Goal: Transaction & Acquisition: Book appointment/travel/reservation

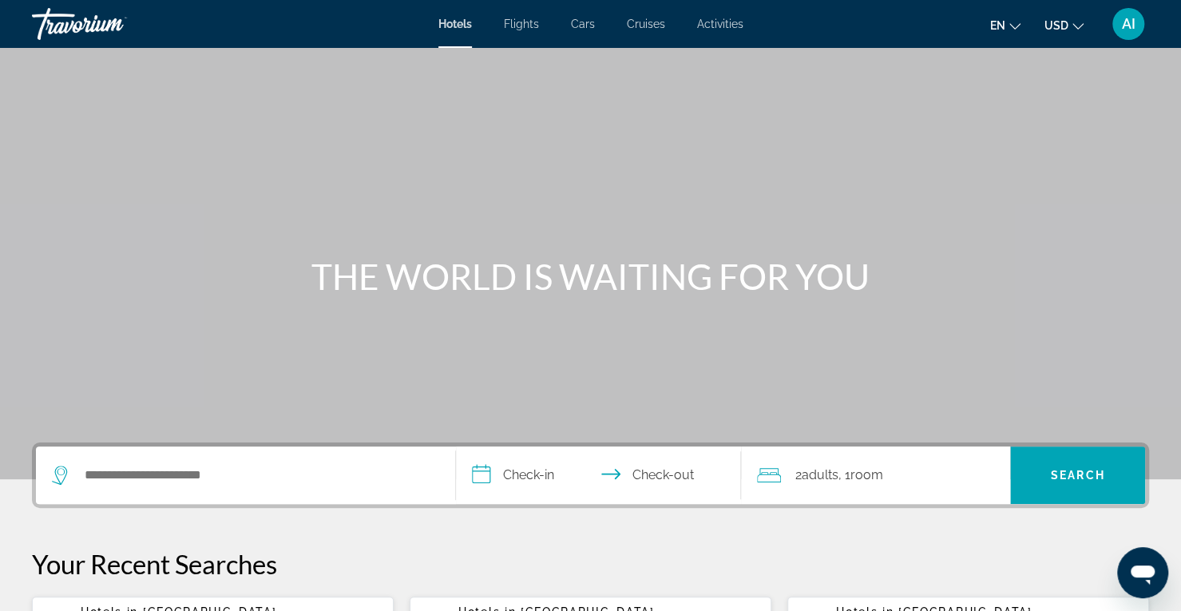
click at [177, 461] on div "Search widget" at bounding box center [245, 474] width 387 height 57
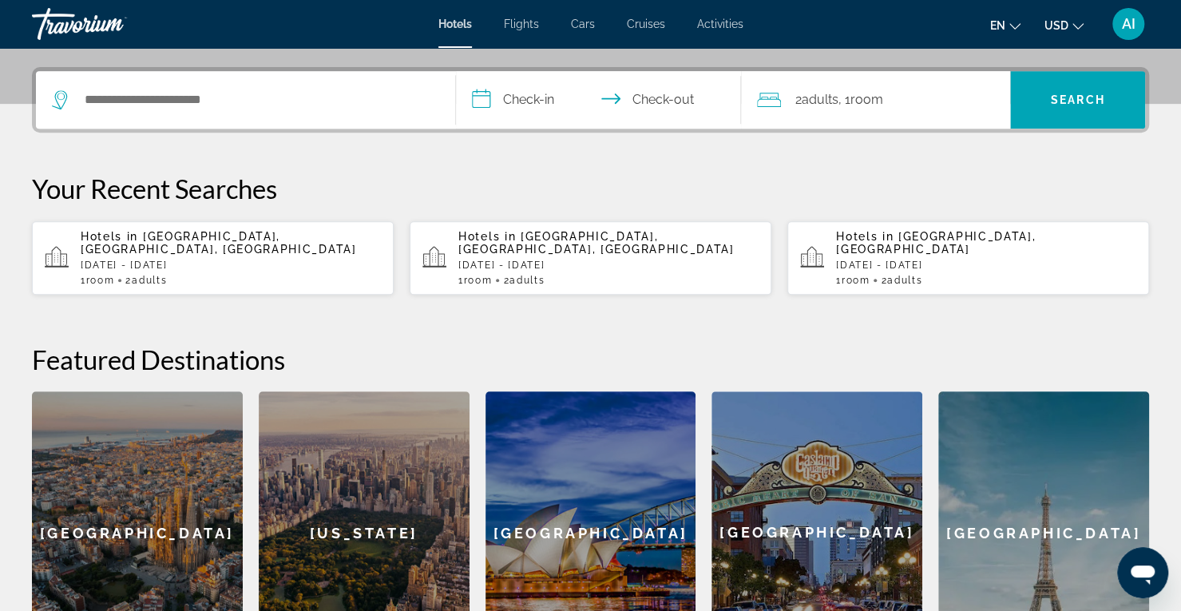
scroll to position [390, 0]
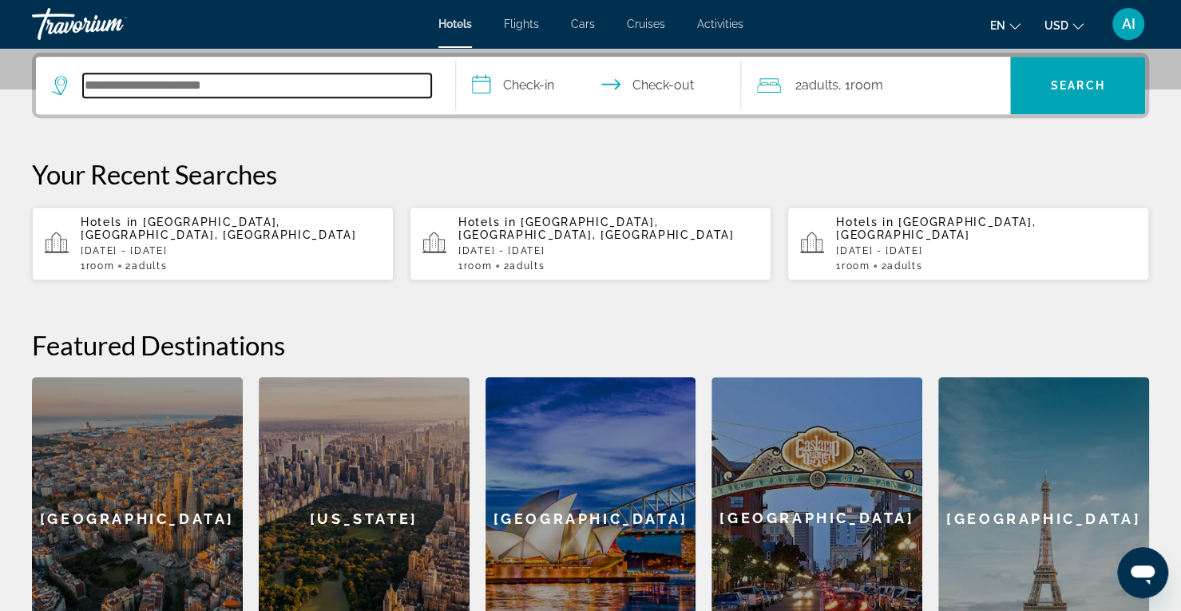
click at [157, 92] on input "Search hotel destination" at bounding box center [257, 85] width 348 height 24
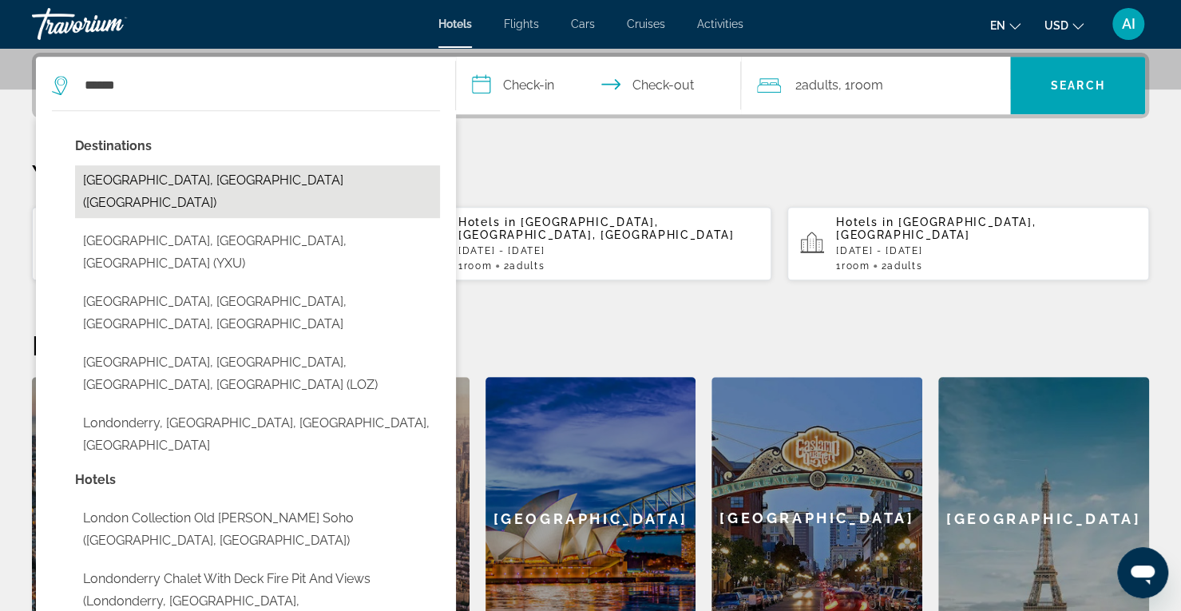
click at [195, 172] on button "[GEOGRAPHIC_DATA], [GEOGRAPHIC_DATA] ([GEOGRAPHIC_DATA])" at bounding box center [257, 191] width 365 height 53
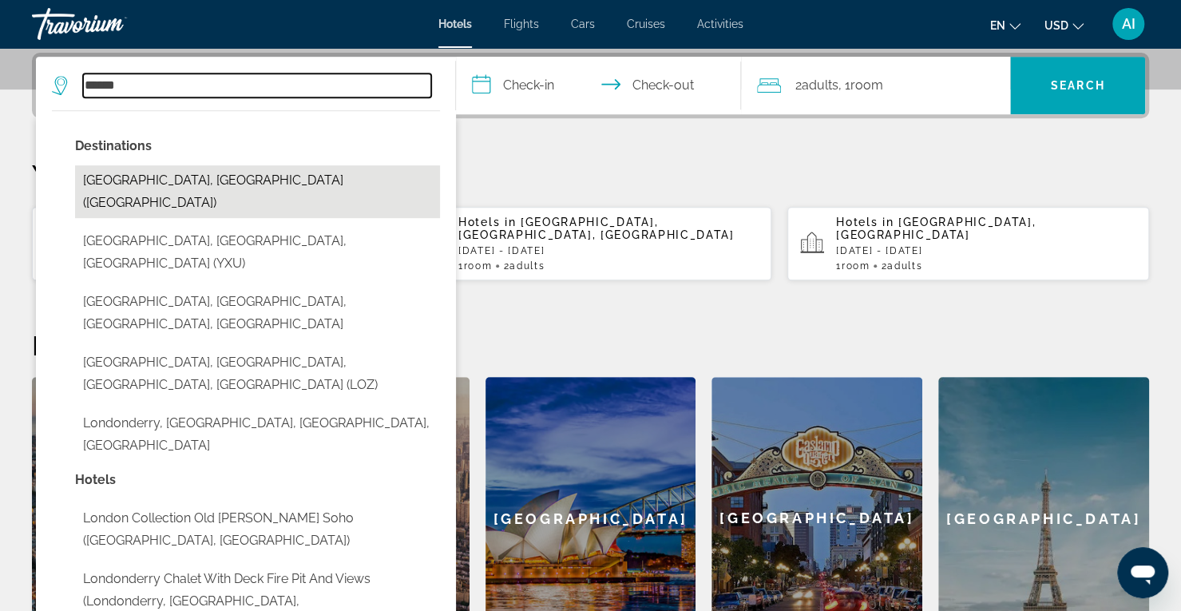
type input "**********"
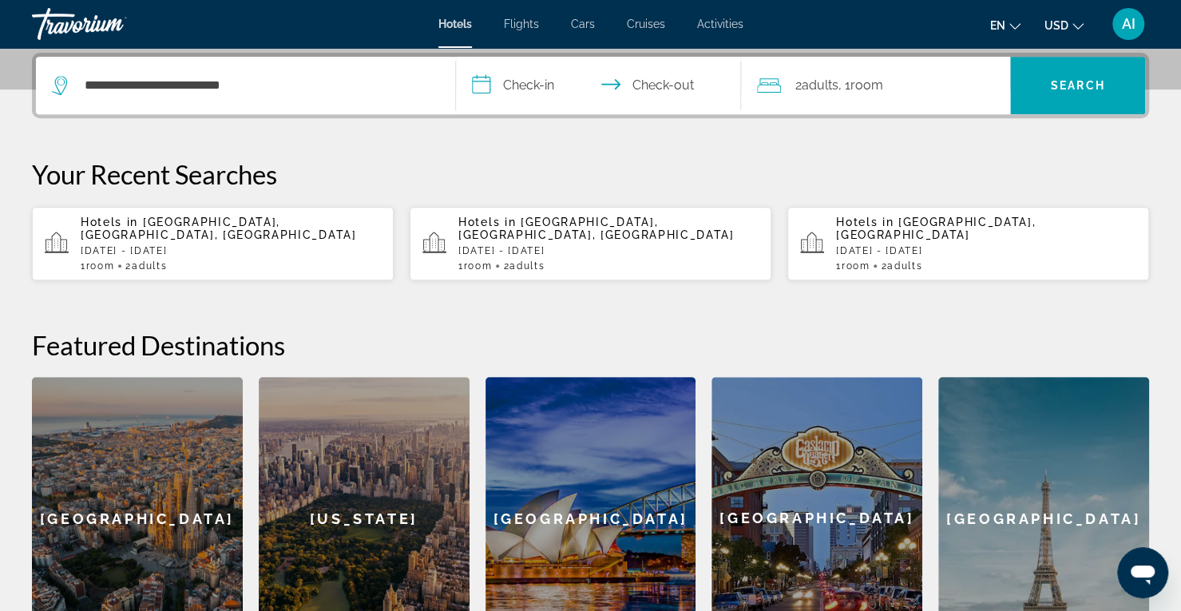
click at [537, 81] on input "**********" at bounding box center [601, 88] width 291 height 62
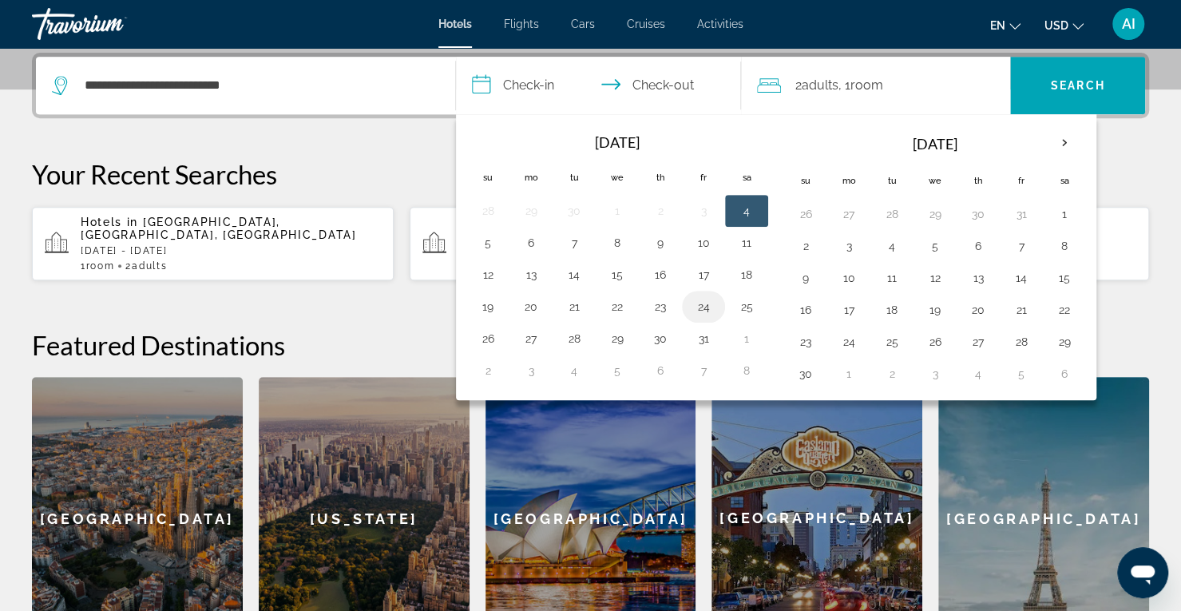
click at [705, 299] on button "24" at bounding box center [704, 306] width 26 height 22
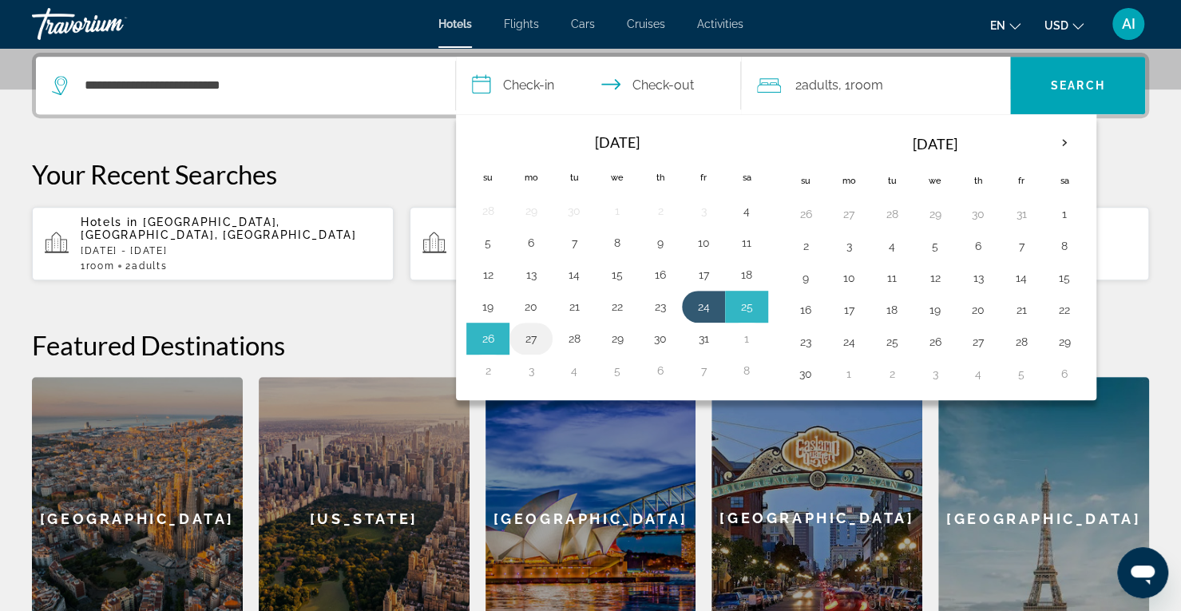
click at [529, 333] on button "27" at bounding box center [531, 338] width 26 height 22
type input "**********"
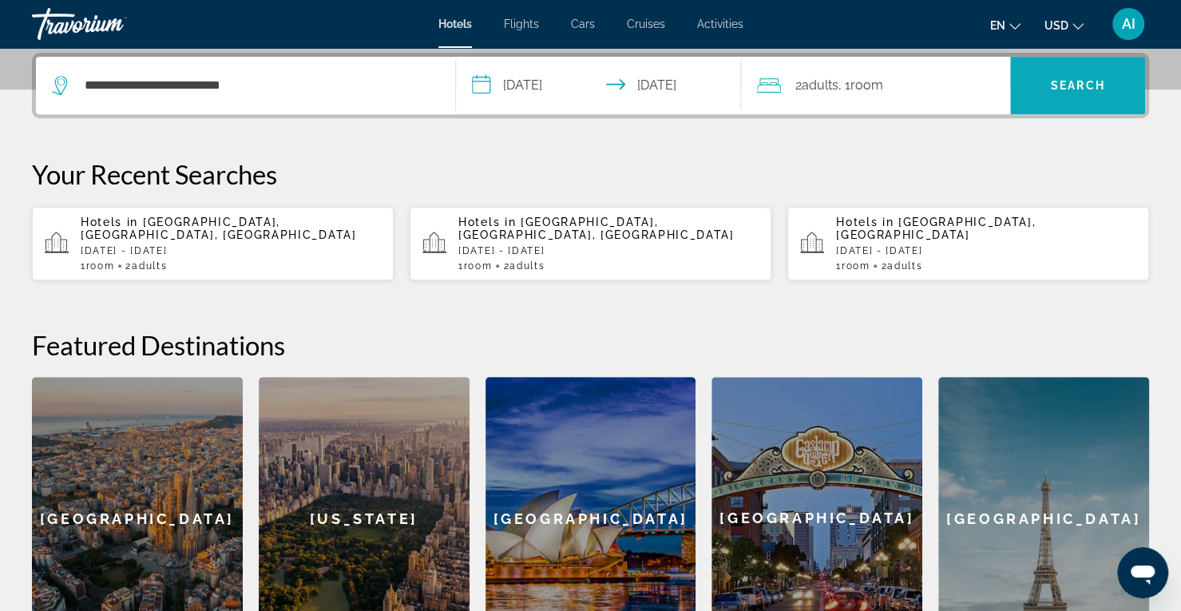
click at [1069, 95] on span "Search" at bounding box center [1077, 85] width 135 height 38
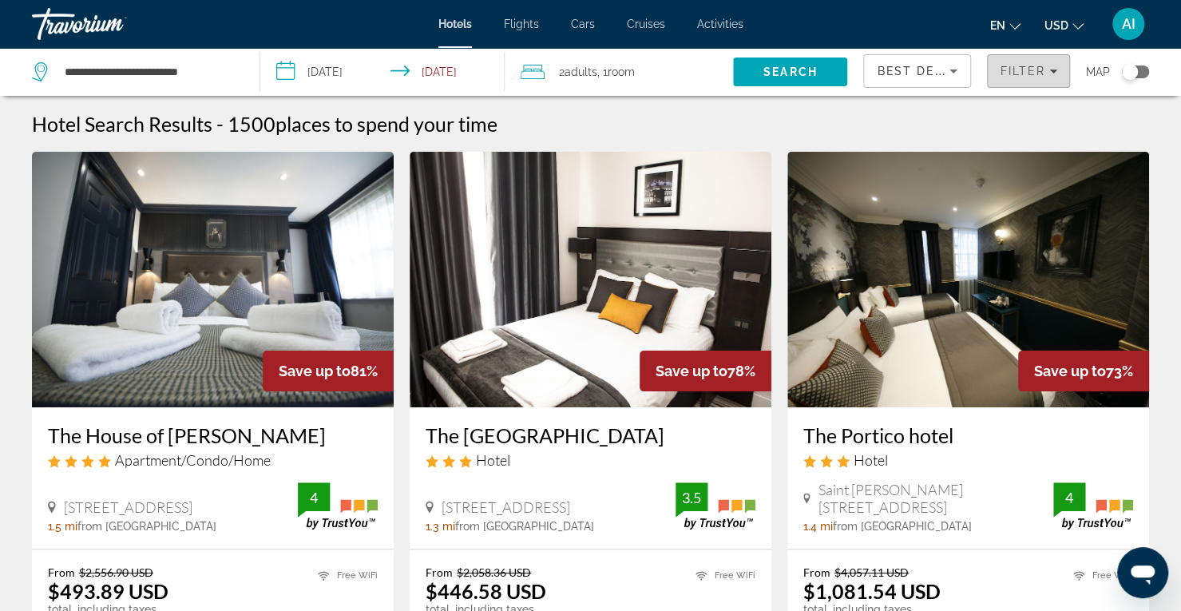
click at [1024, 69] on span "Filter" at bounding box center [1023, 71] width 46 height 13
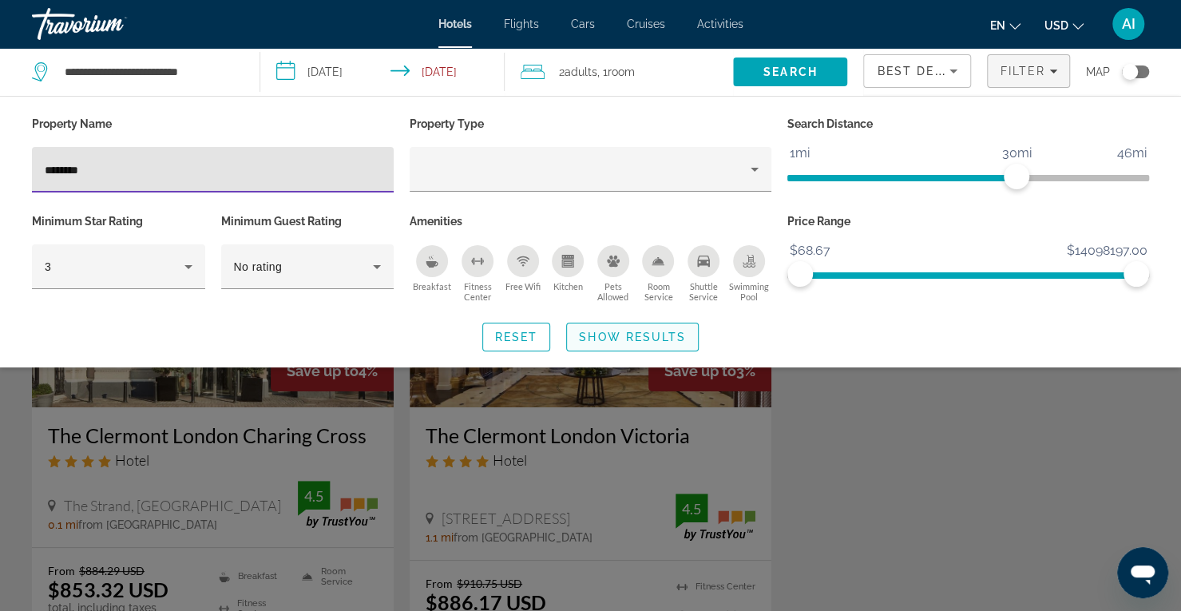
type input "********"
click at [630, 335] on span "Show Results" at bounding box center [632, 337] width 107 height 13
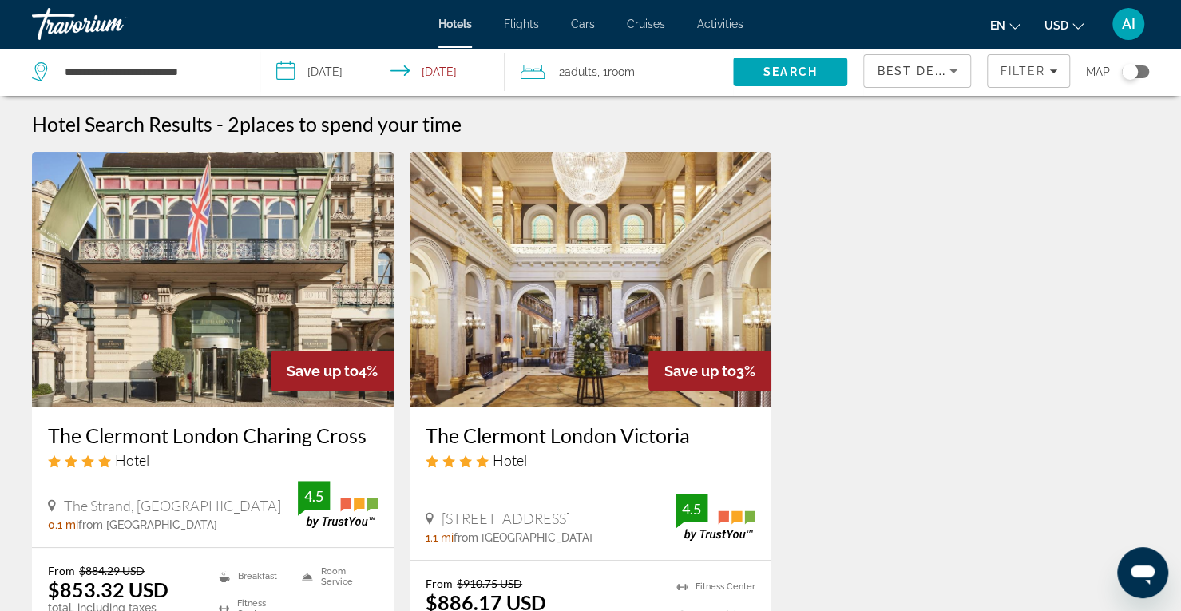
click at [656, 347] on img "Main content" at bounding box center [591, 279] width 362 height 255
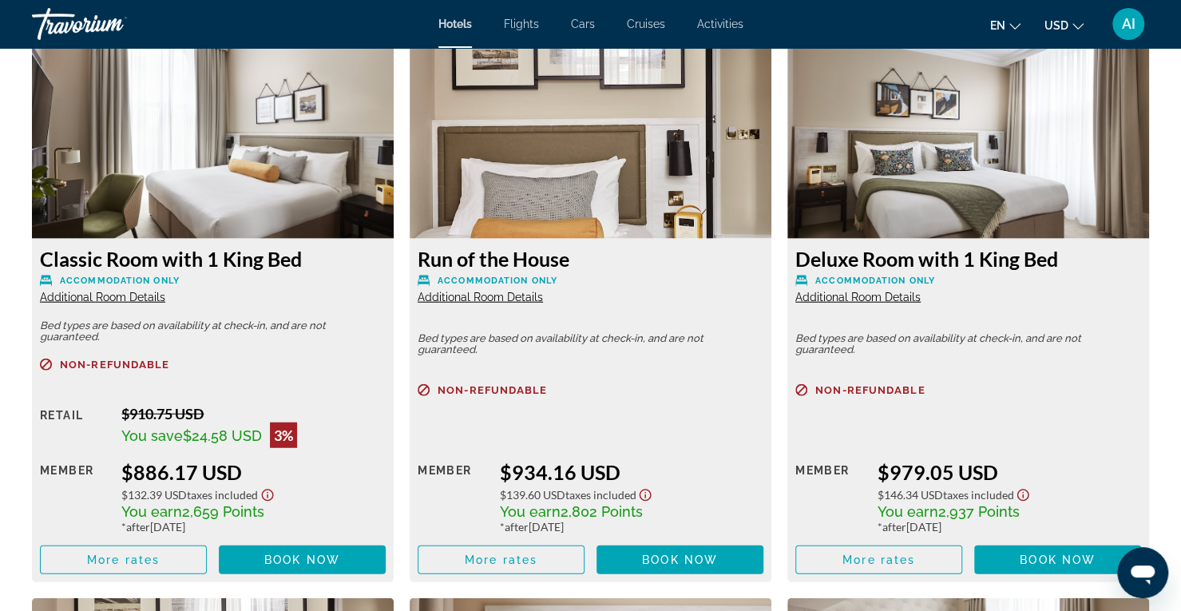
scroll to position [2293, 0]
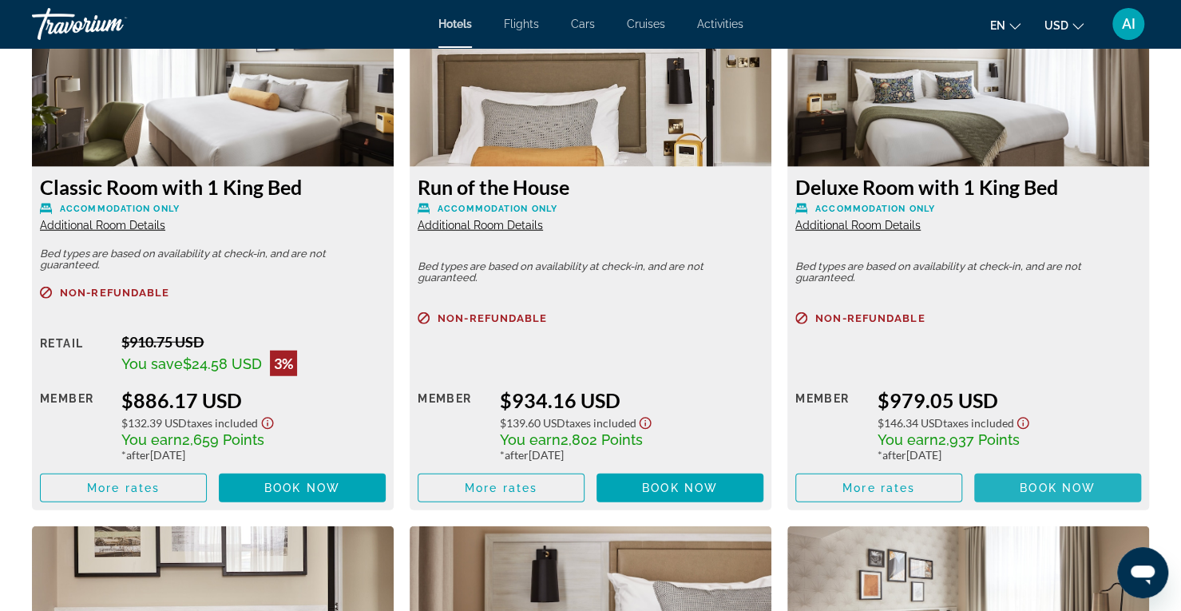
click at [1044, 481] on span "Book now" at bounding box center [1058, 487] width 76 height 13
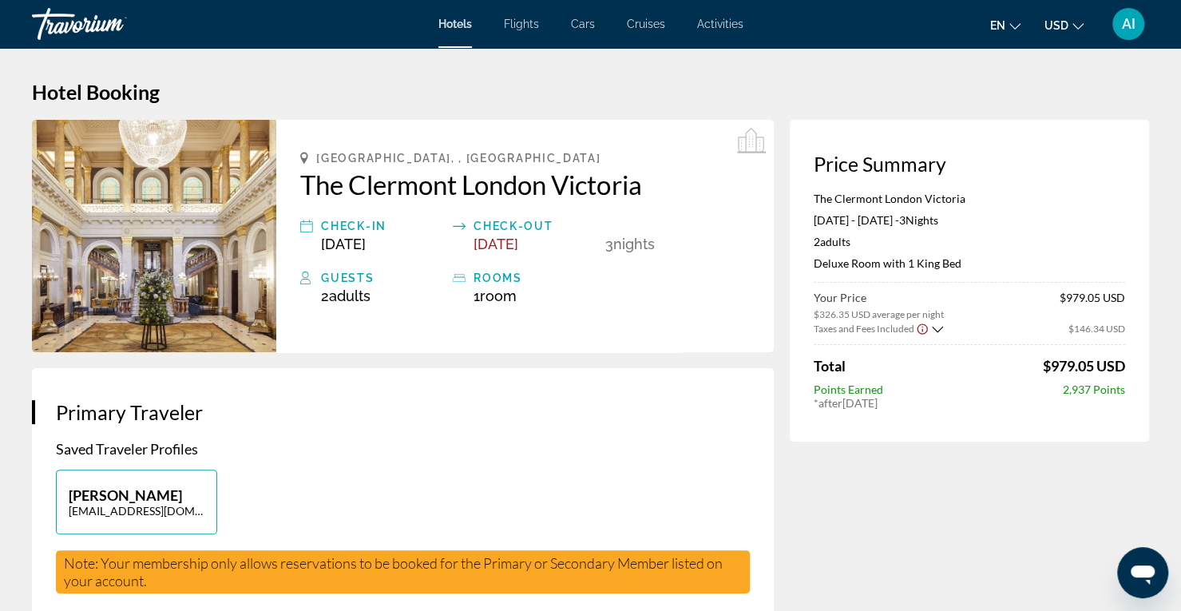
click at [1069, 28] on button "USD USD ($) MXN (Mex$) CAD (Can$) GBP (£) EUR (€) AUD (A$) NZD (NZ$) CNY (CN¥)" at bounding box center [1063, 25] width 39 height 23
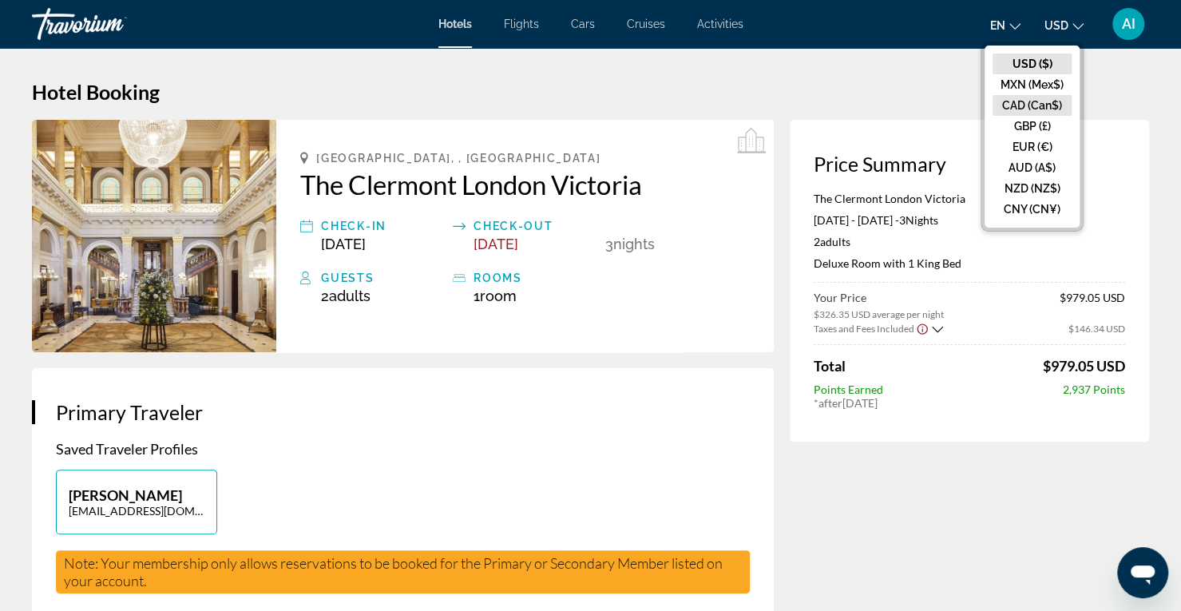
click at [1035, 105] on button "CAD (Can$)" at bounding box center [1031, 105] width 79 height 21
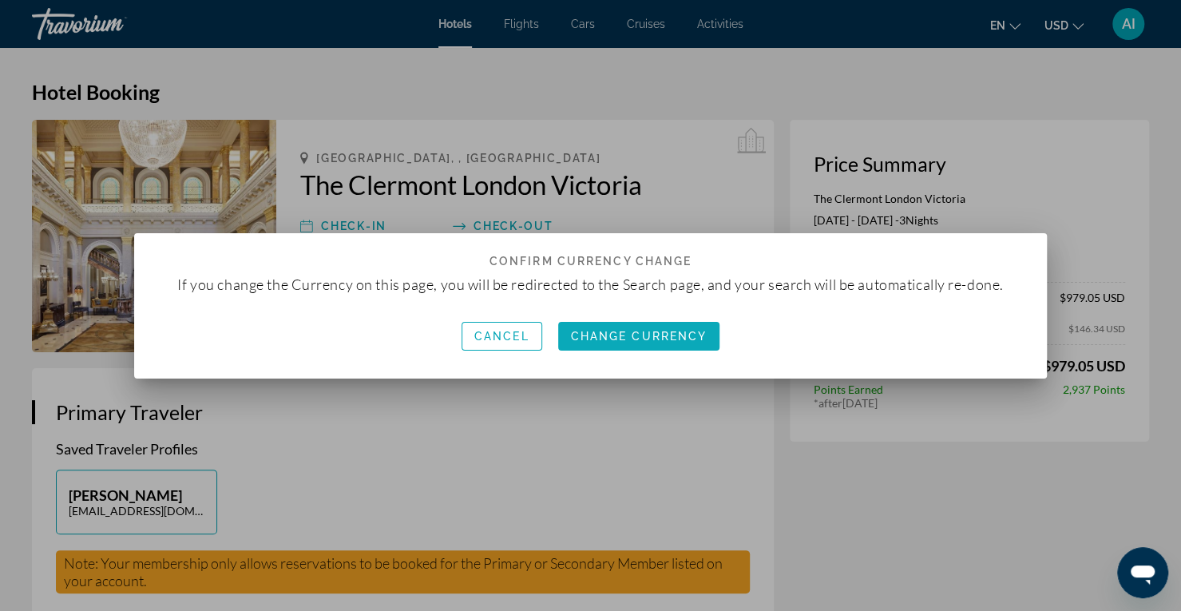
click at [652, 339] on span "Change Currency" at bounding box center [639, 336] width 137 height 13
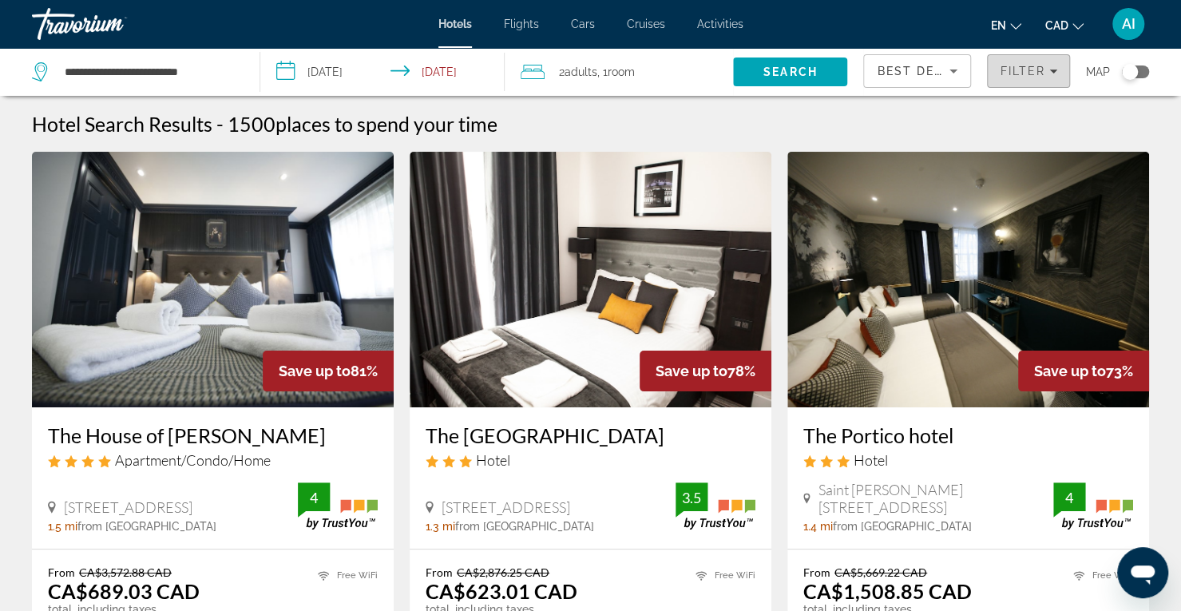
click at [1024, 66] on span "Filter" at bounding box center [1023, 71] width 46 height 13
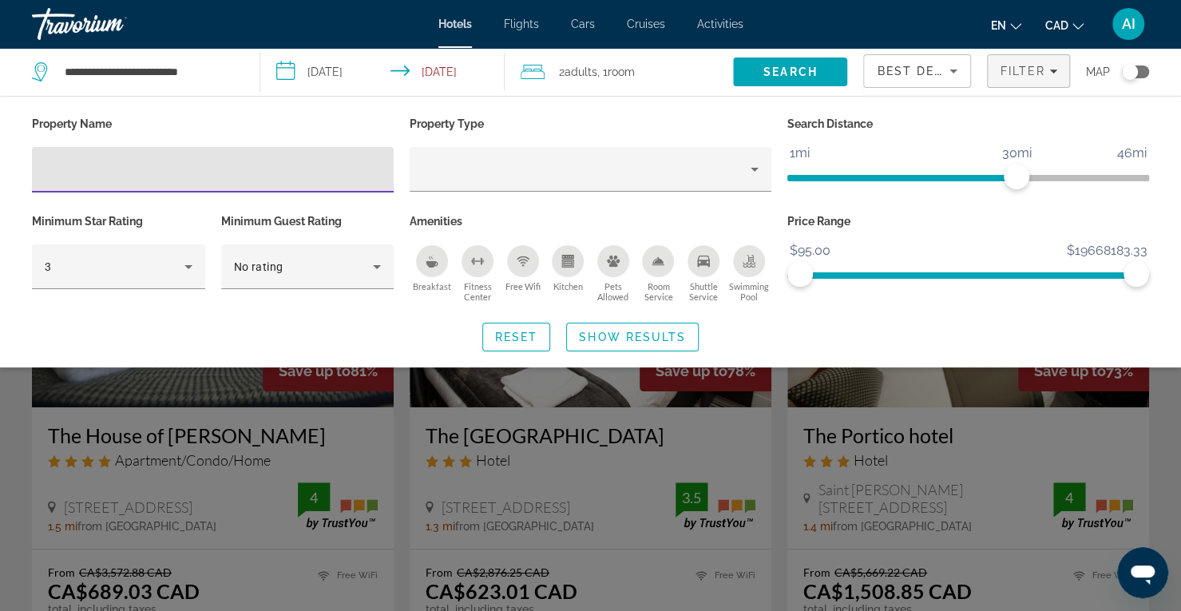
click at [254, 171] on input "Hotel Filters" at bounding box center [213, 169] width 336 height 19
type input "********"
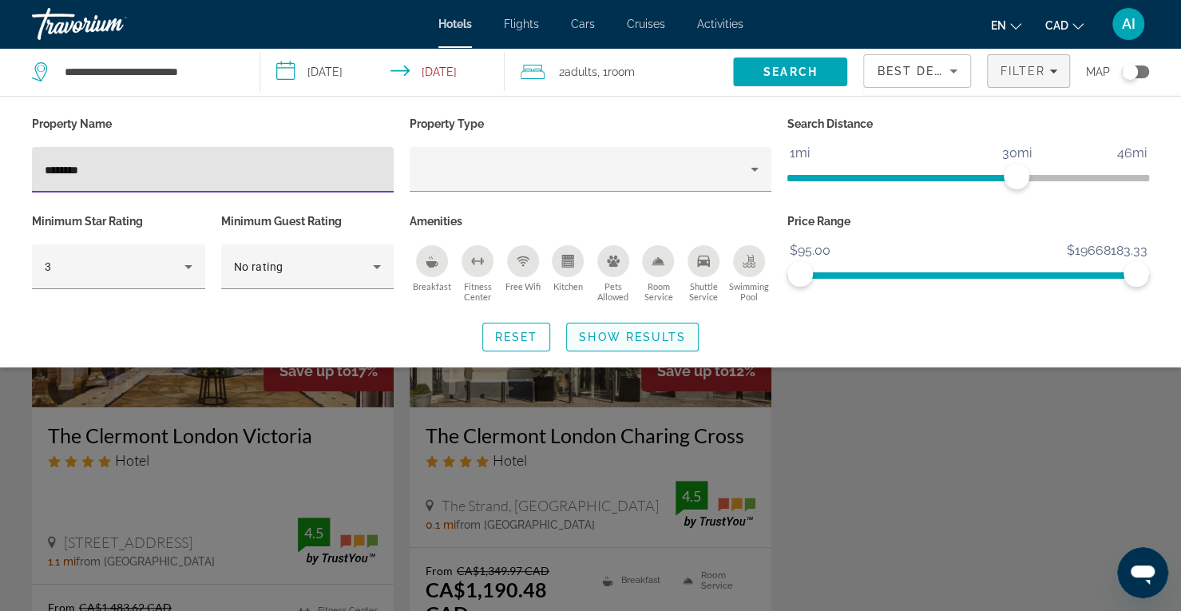
click at [646, 345] on span "Search widget" at bounding box center [632, 337] width 131 height 38
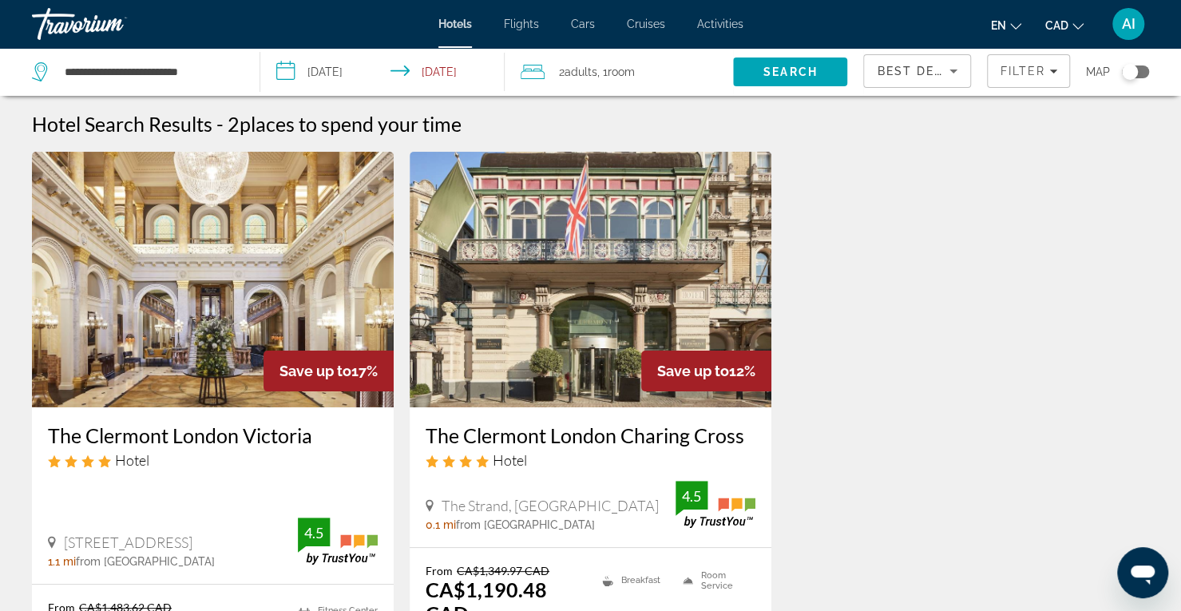
click at [275, 266] on img "Main content" at bounding box center [213, 279] width 362 height 255
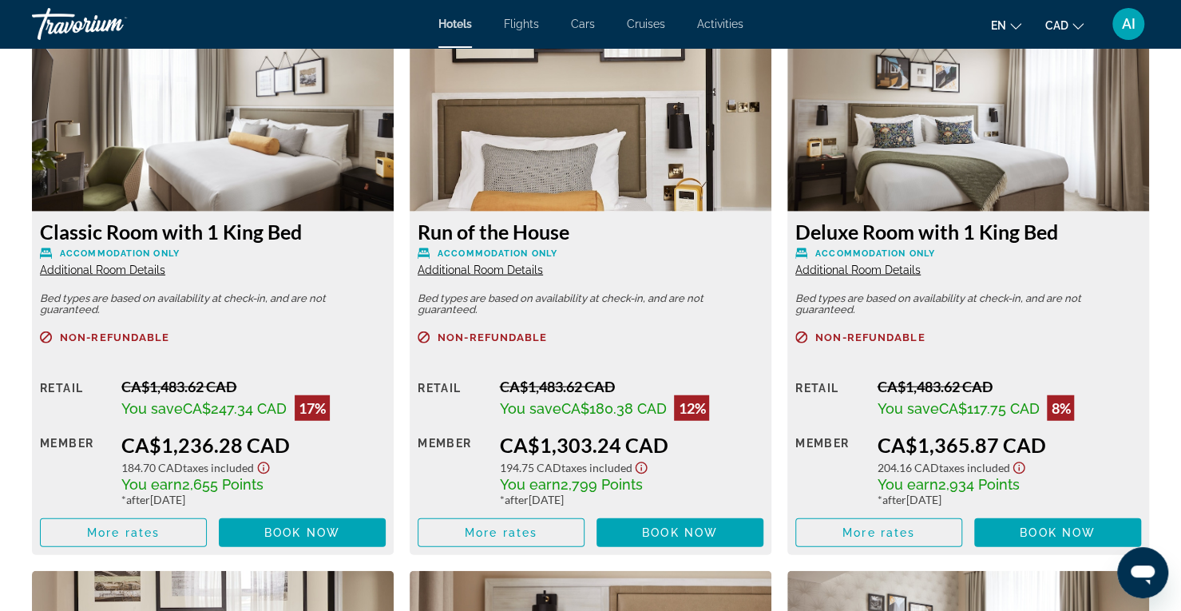
scroll to position [2249, 0]
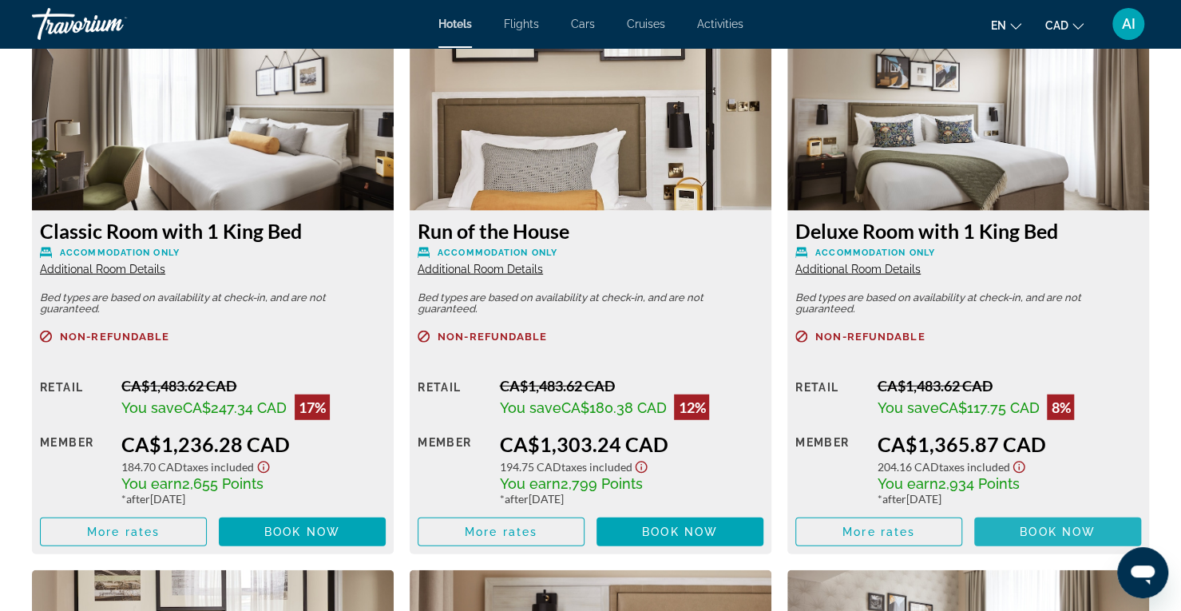
click at [1038, 529] on span "Book now" at bounding box center [1058, 531] width 76 height 13
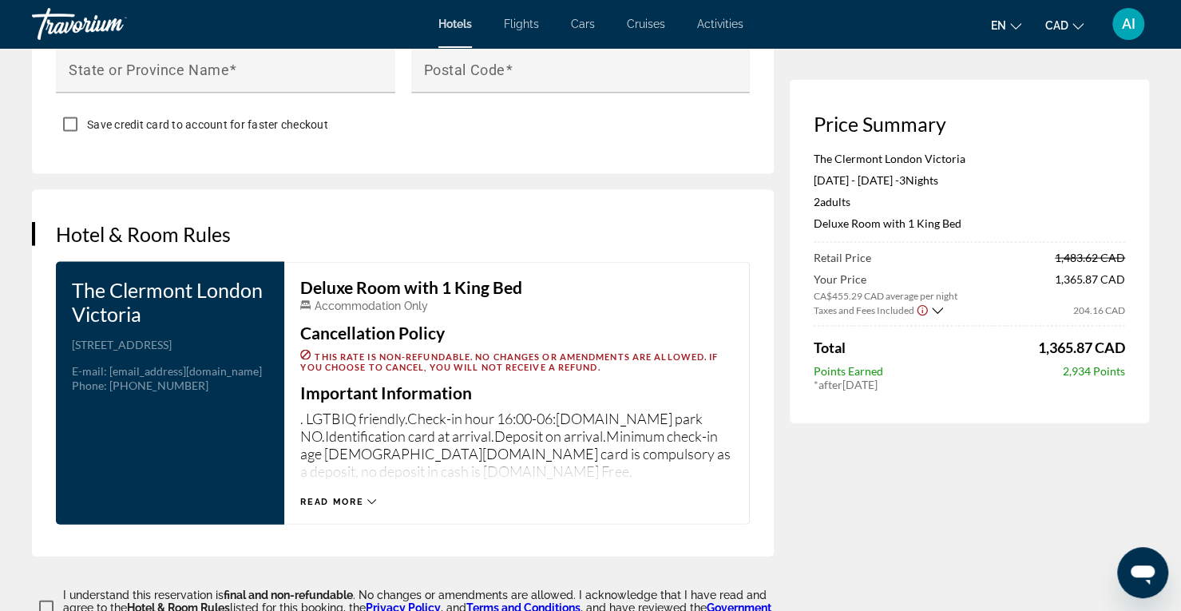
scroll to position [1852, 0]
click at [371, 497] on icon "Main content" at bounding box center [371, 501] width 9 height 9
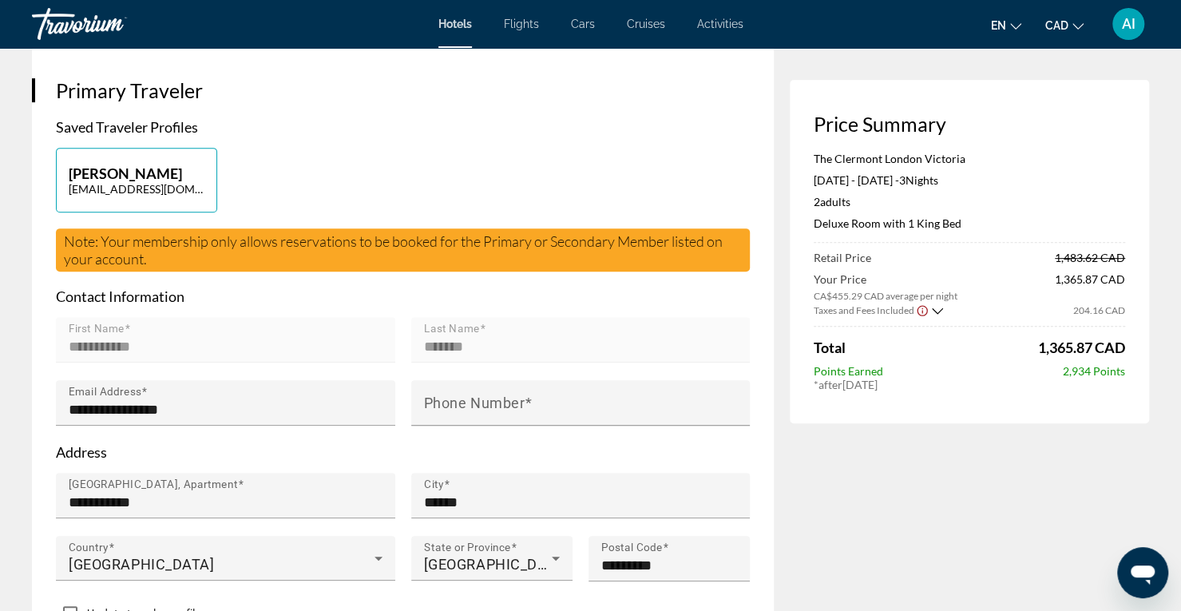
scroll to position [334, 0]
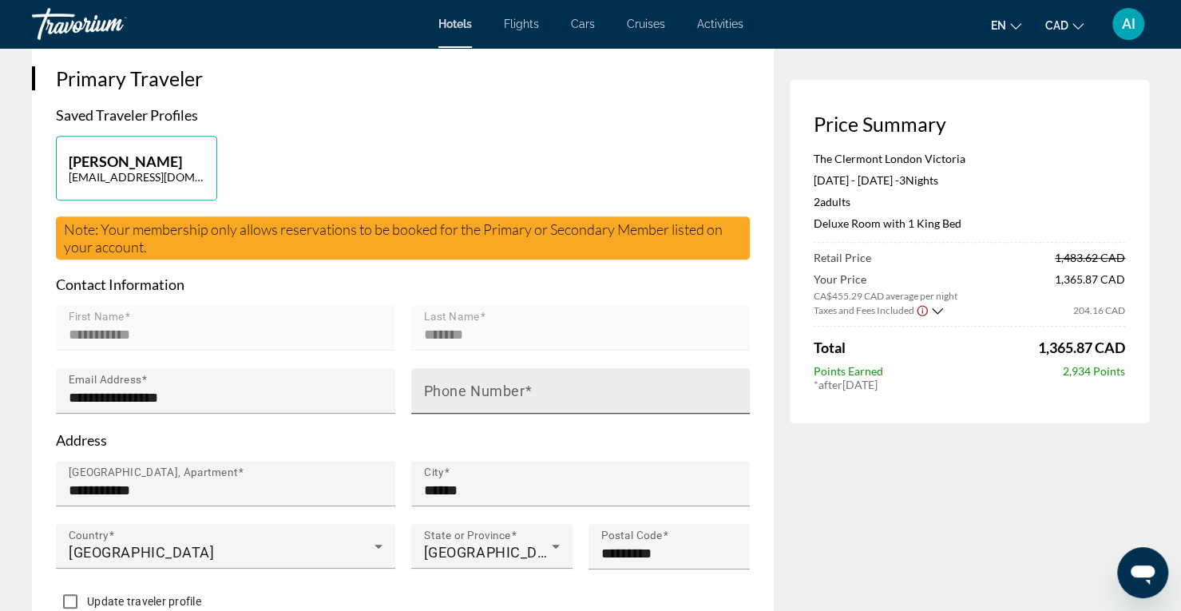
click at [533, 397] on input "Phone Number" at bounding box center [585, 397] width 323 height 19
type input "*"
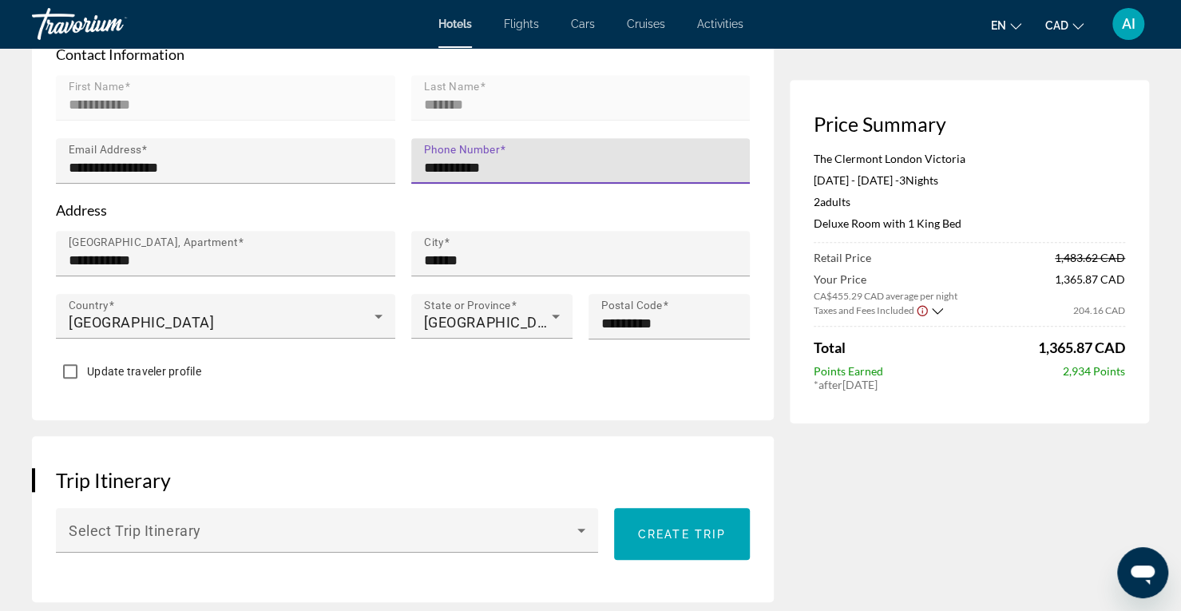
scroll to position [564, 0]
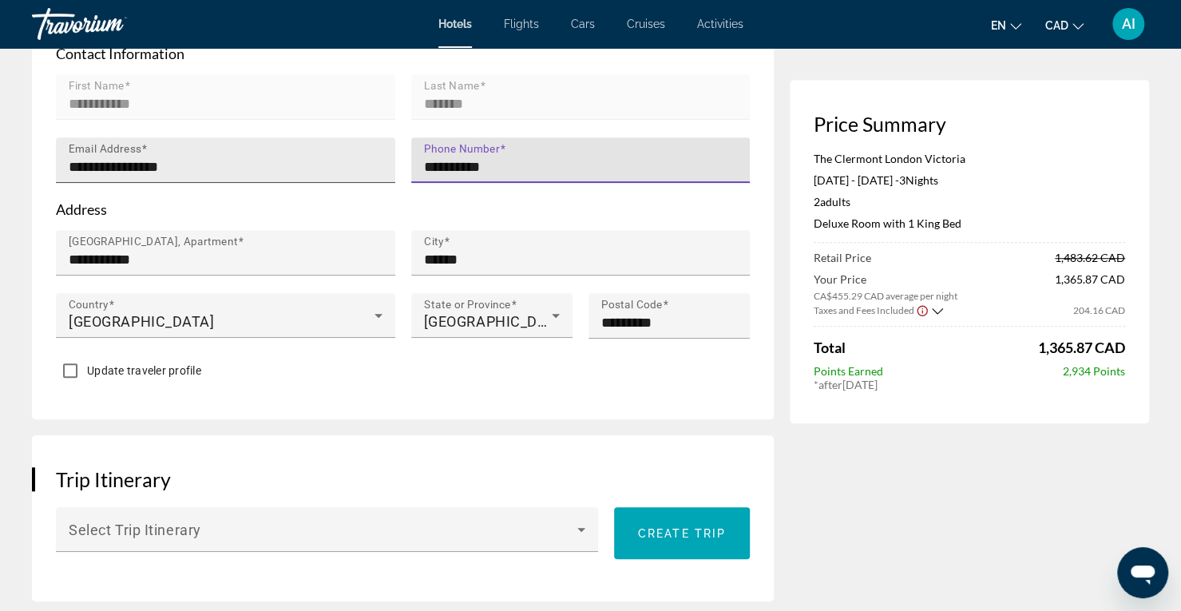
type input "**********"
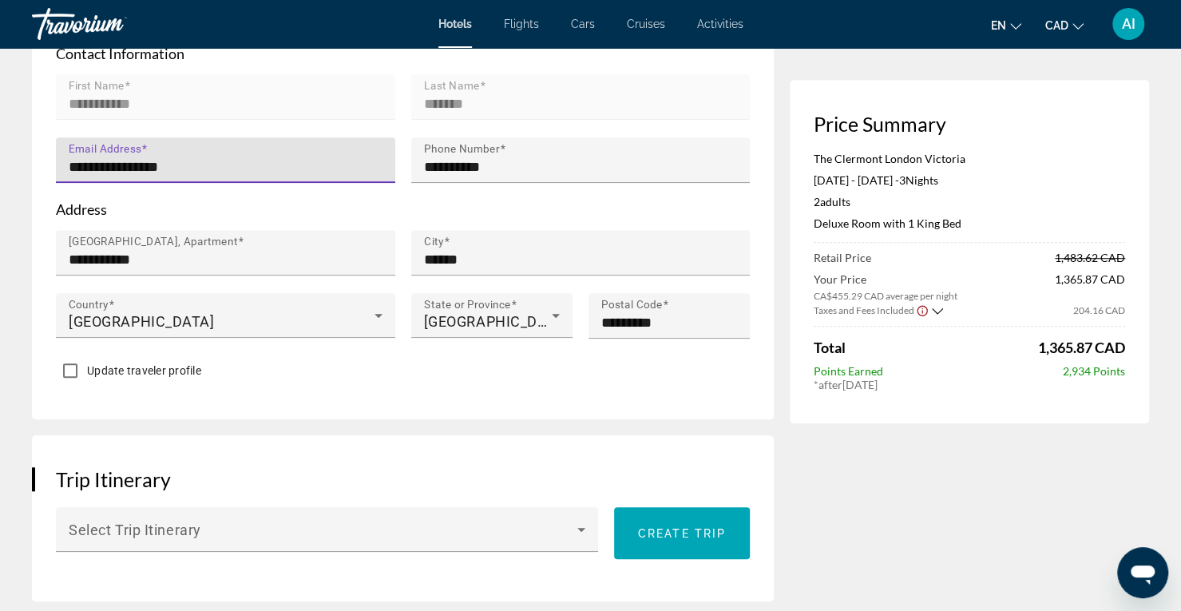
drag, startPoint x: 201, startPoint y: 164, endPoint x: 48, endPoint y: 163, distance: 153.3
click at [48, 163] on div "**********" at bounding box center [225, 168] width 355 height 63
type input "**********"
click at [323, 374] on div "Update traveler profile" at bounding box center [403, 371] width 694 height 31
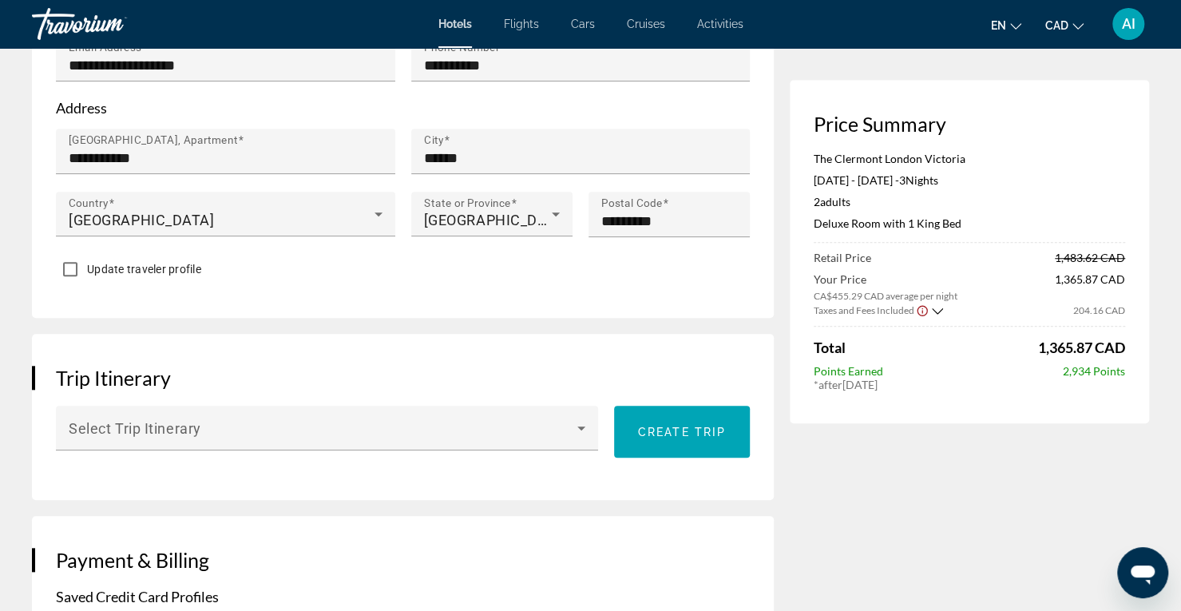
scroll to position [669, 0]
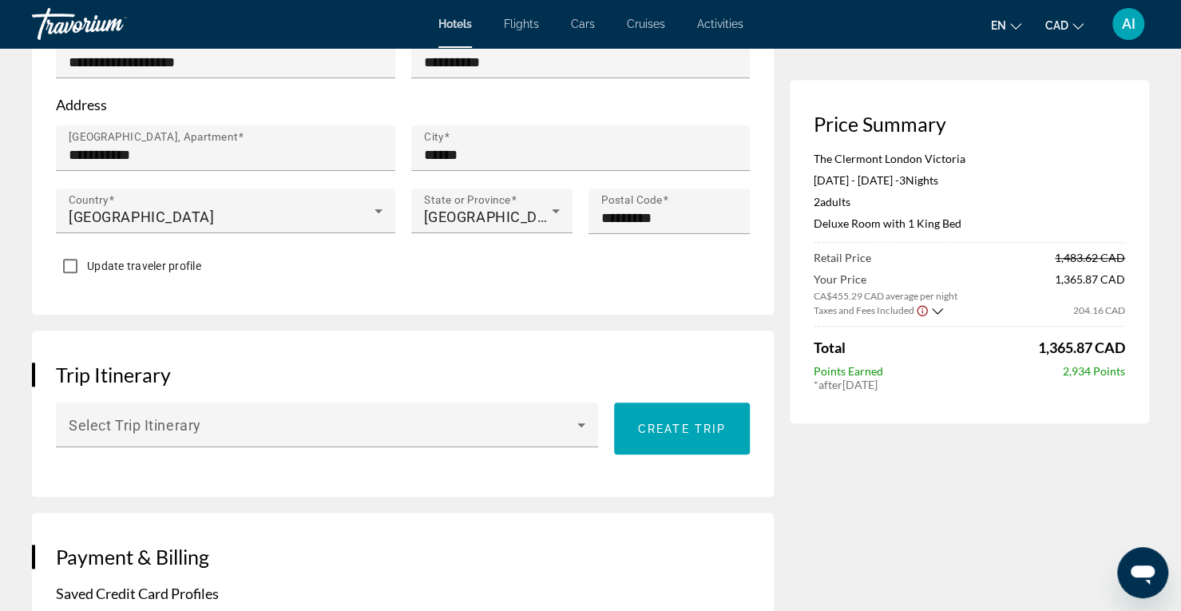
click at [331, 403] on div "Select Trip Itinerary" at bounding box center [327, 424] width 517 height 45
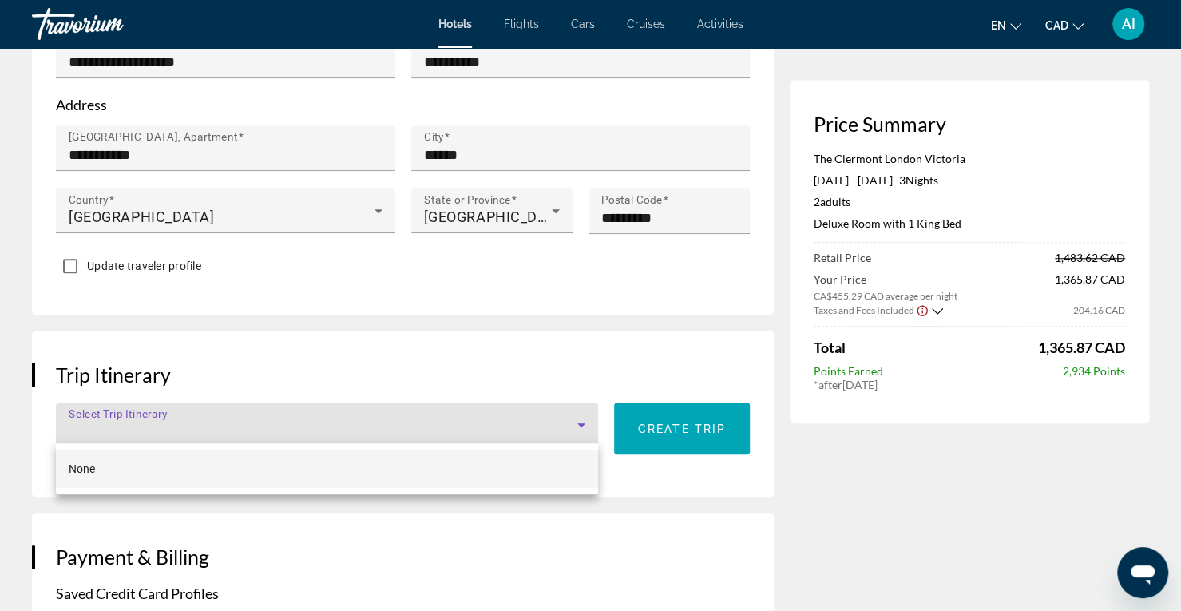
click at [346, 357] on div at bounding box center [590, 305] width 1181 height 611
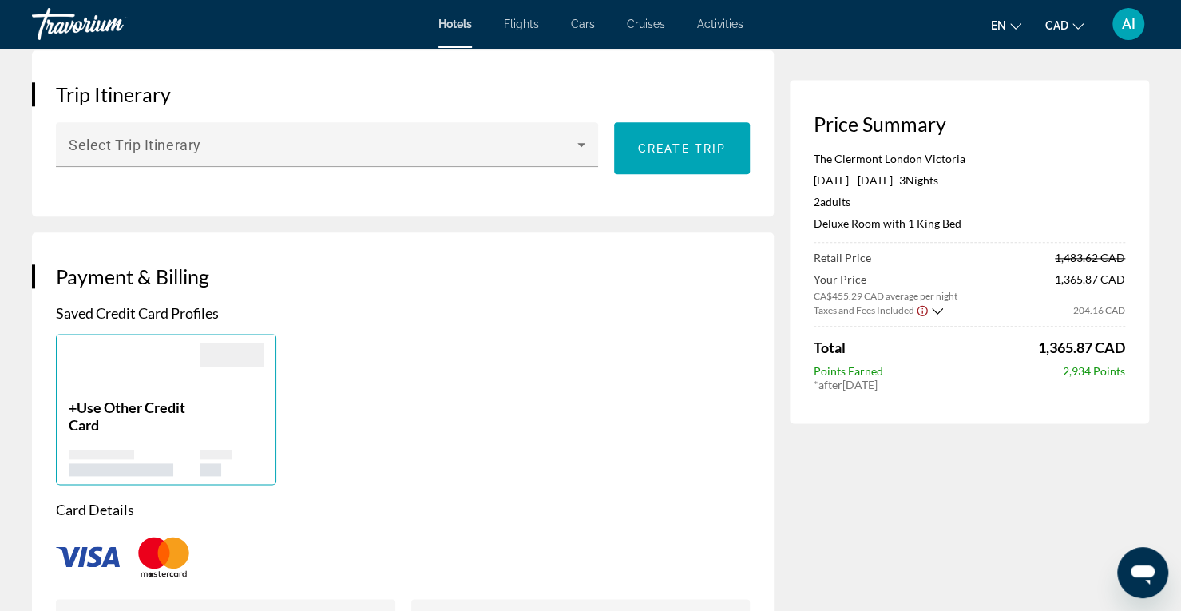
scroll to position [1035, 0]
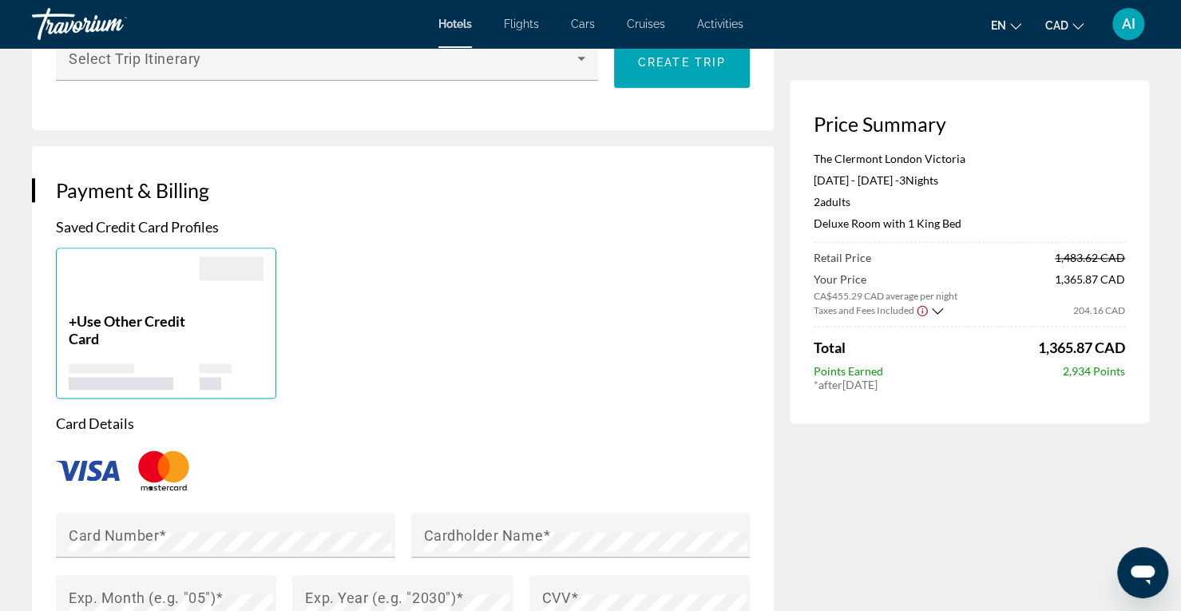
click at [217, 312] on div "Main content" at bounding box center [232, 350] width 64 height 77
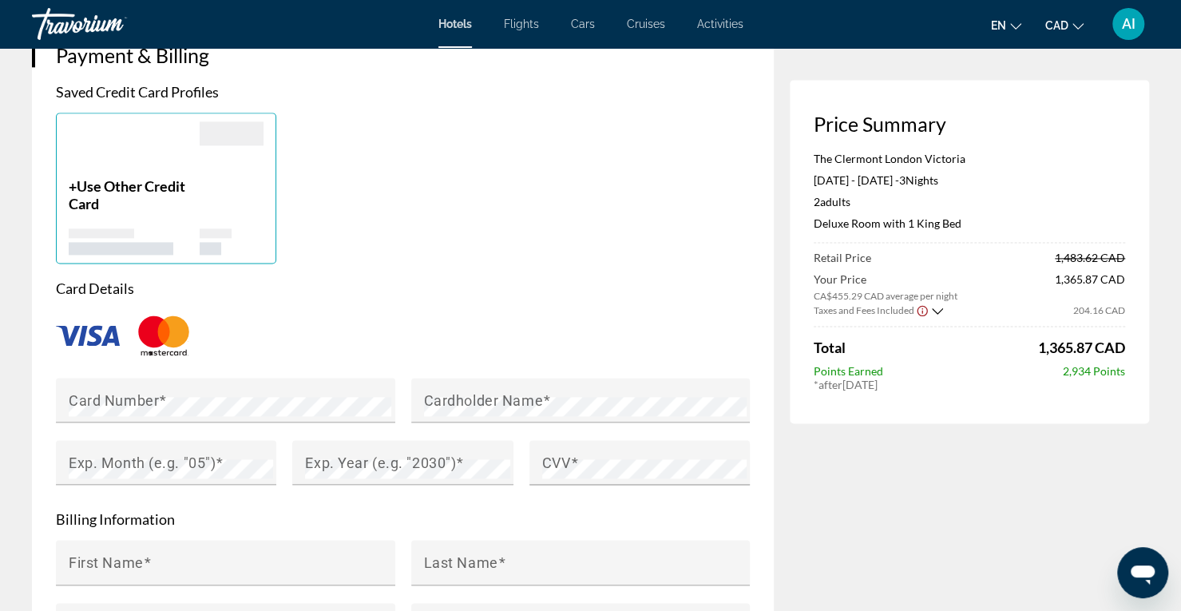
scroll to position [1186, 0]
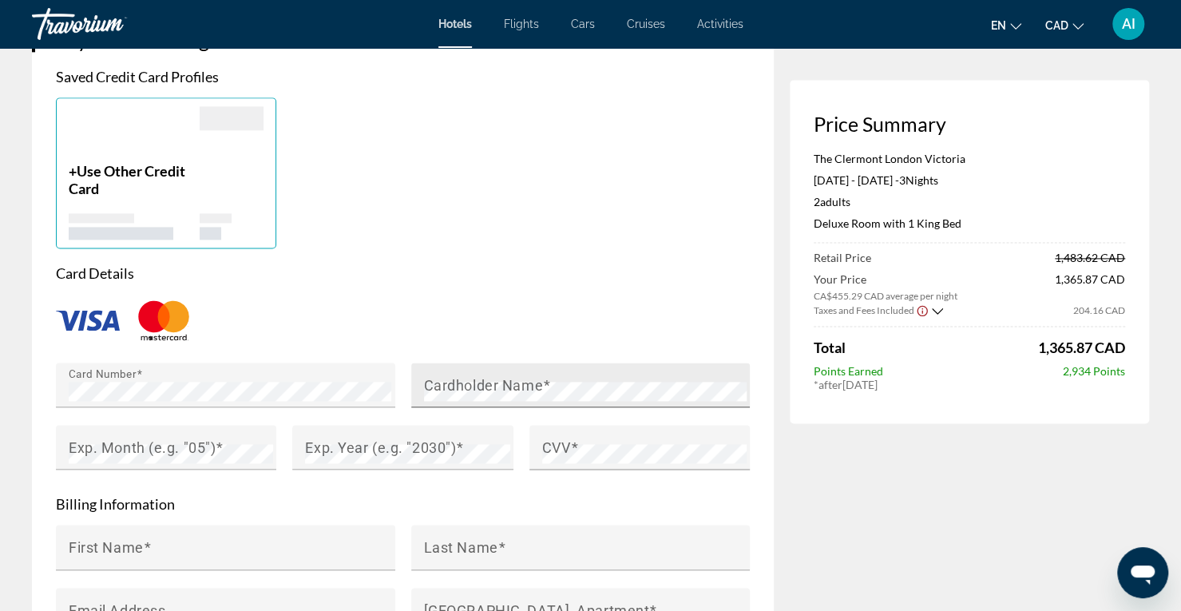
click at [511, 376] on mat-label "Cardholder Name" at bounding box center [483, 384] width 119 height 17
click at [213, 438] on mat-label "Exp. Month (e.g. "05")" at bounding box center [142, 446] width 147 height 17
click at [399, 432] on div "Exp. Year (e.g. "2030")" at bounding box center [407, 447] width 204 height 45
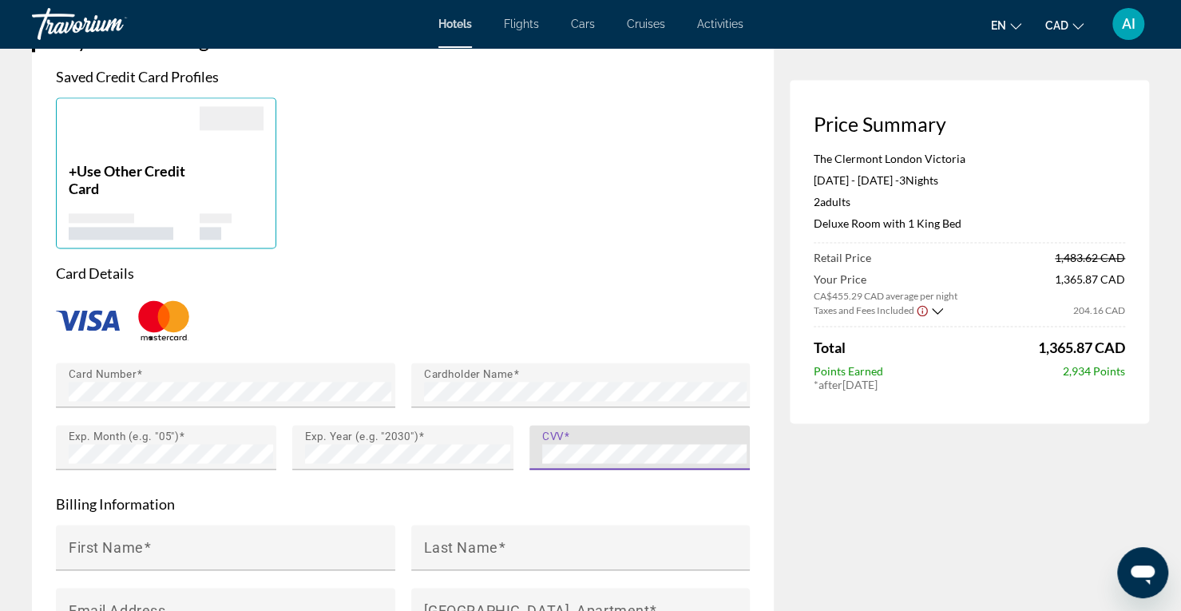
click at [348, 487] on form "Card Details Card Number Cardholder Name Exp. Month (e.g. "05") Exp. Year (e.g.…" at bounding box center [403, 536] width 694 height 544
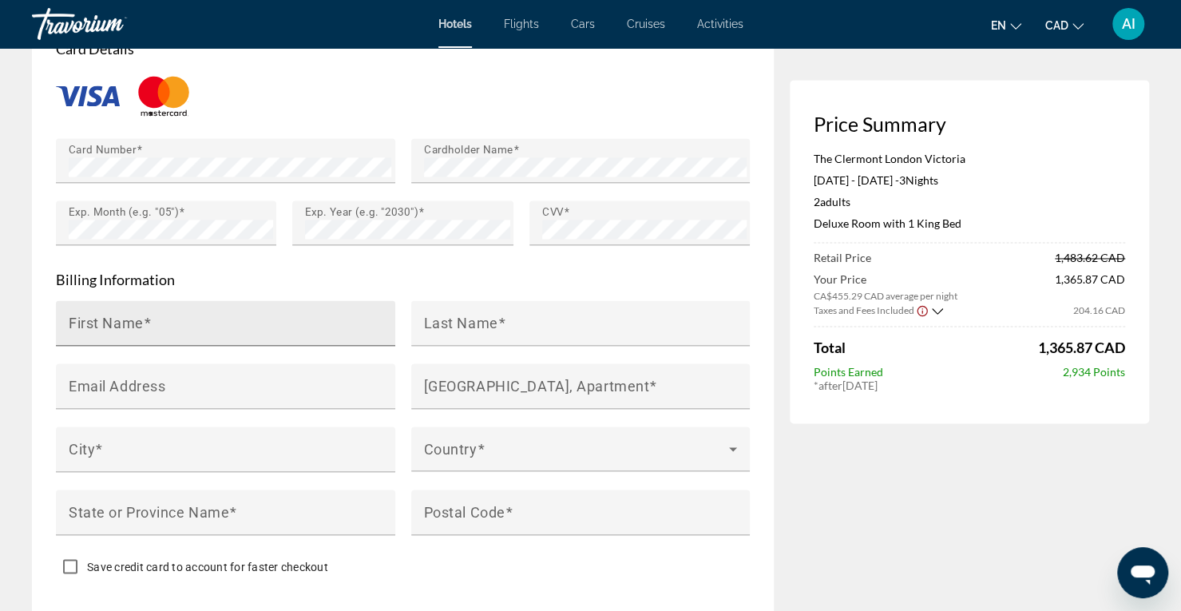
click at [125, 314] on mat-label "First Name" at bounding box center [106, 322] width 75 height 17
click at [125, 320] on input "First Name" at bounding box center [230, 329] width 323 height 19
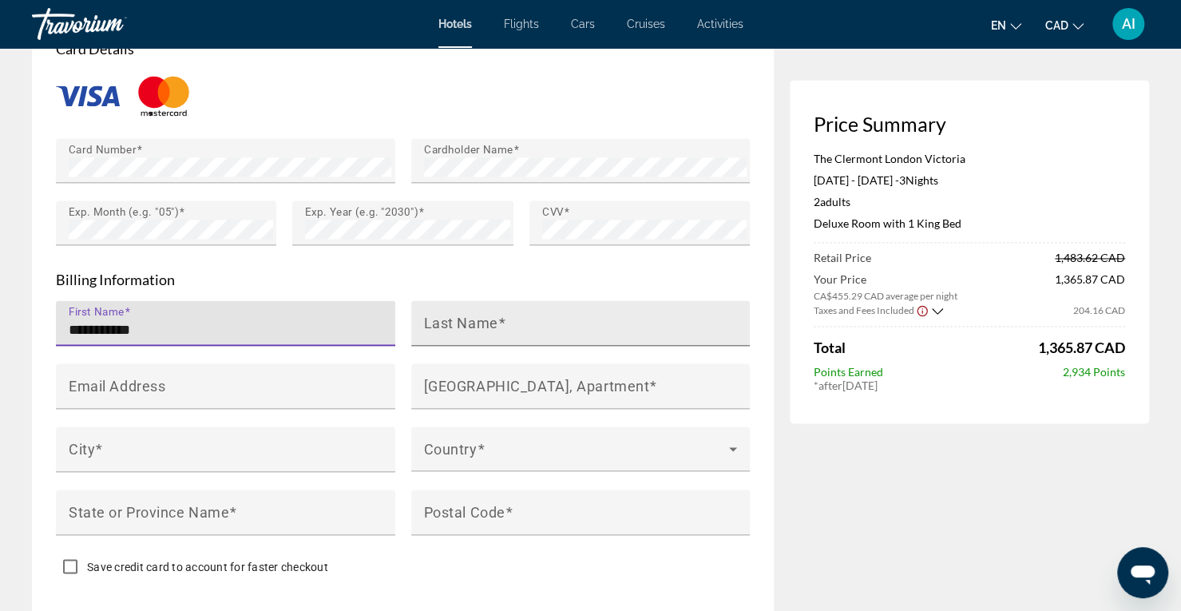
type input "**********"
click at [458, 306] on div "Last Name" at bounding box center [585, 323] width 323 height 46
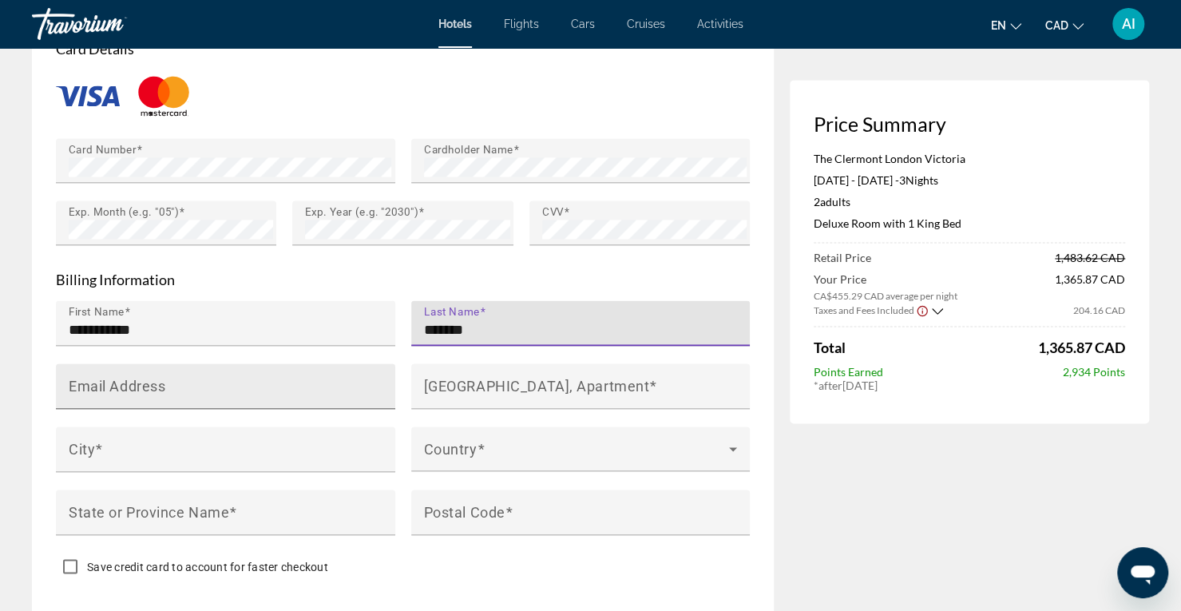
type input "*******"
click at [247, 383] on input "Email Address" at bounding box center [230, 392] width 323 height 19
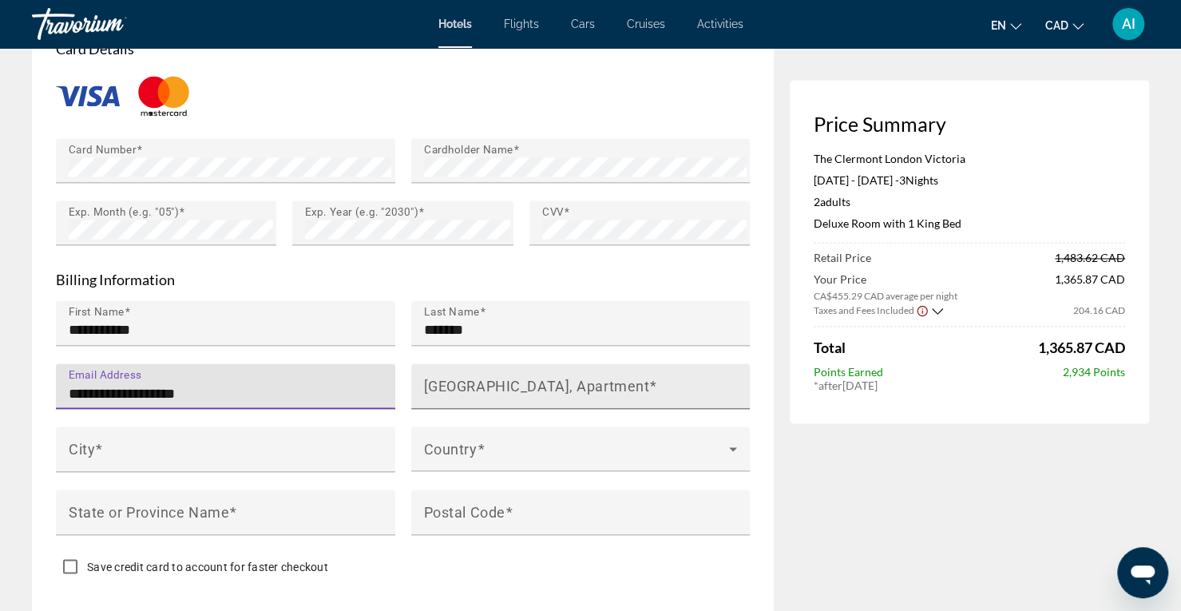
type input "**********"
click at [481, 383] on mat-label "[GEOGRAPHIC_DATA], Apartment" at bounding box center [537, 385] width 226 height 17
click at [481, 383] on input "[GEOGRAPHIC_DATA], Apartment" at bounding box center [585, 392] width 323 height 19
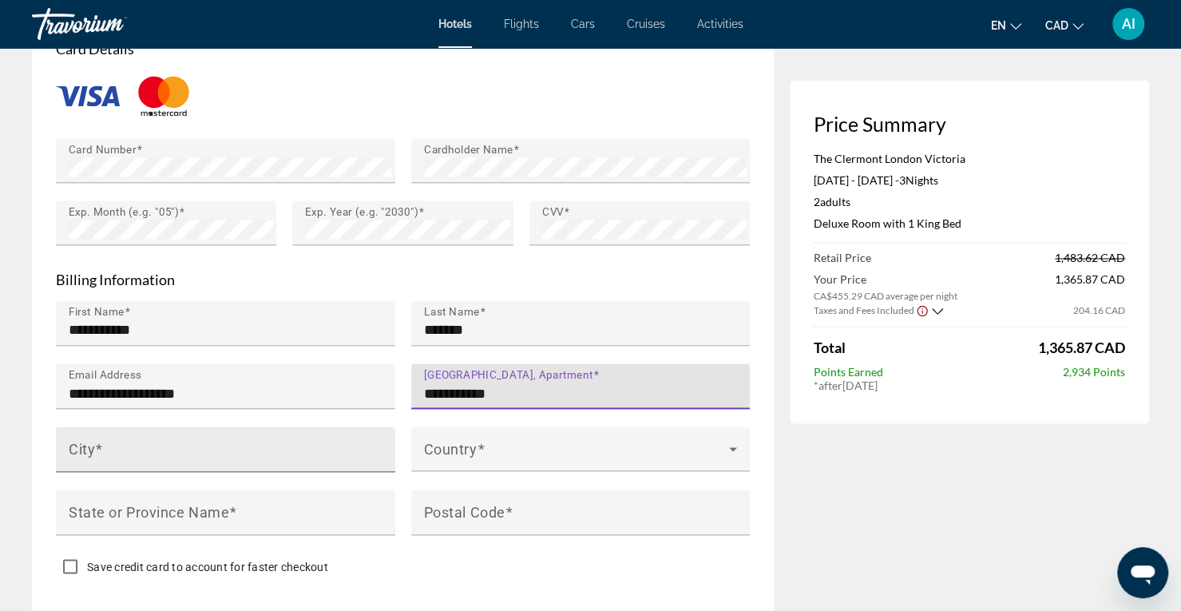
type input "**********"
click at [118, 427] on div "City" at bounding box center [230, 449] width 323 height 46
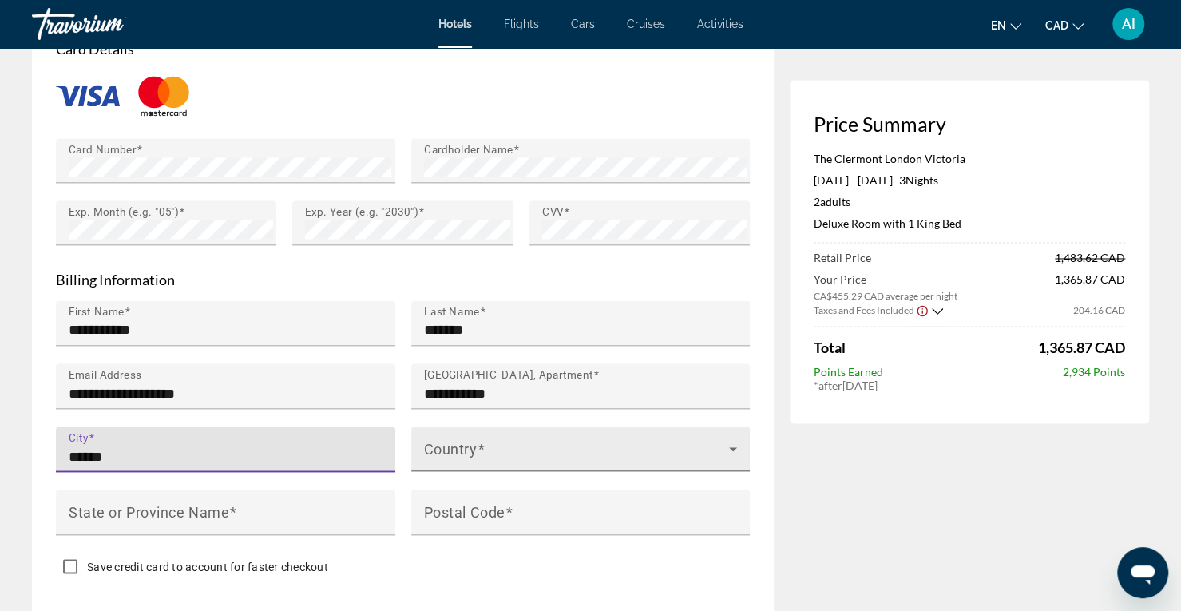
type input "******"
click at [492, 461] on div "Country" at bounding box center [581, 448] width 314 height 45
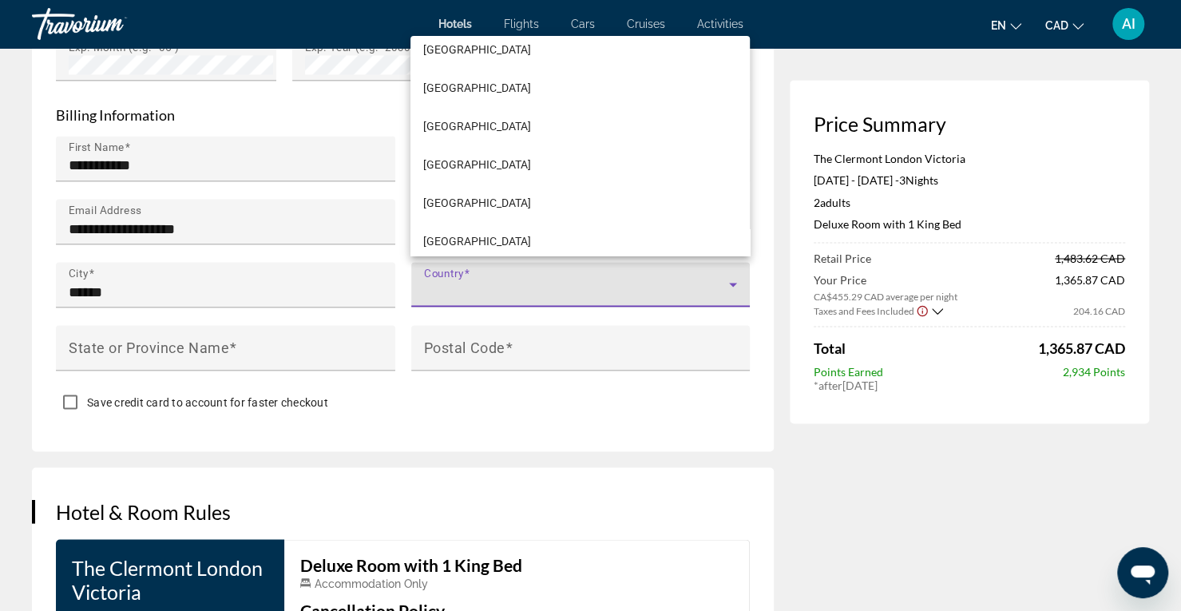
scroll to position [1472, 0]
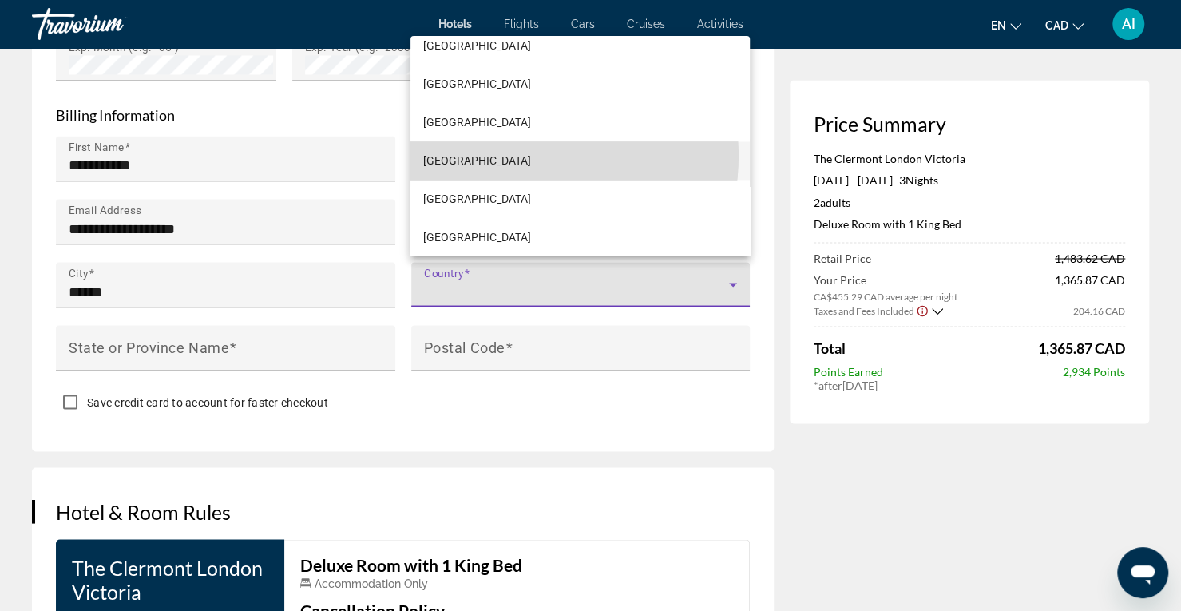
click at [522, 156] on mat-option "[GEOGRAPHIC_DATA]" at bounding box center [579, 160] width 339 height 38
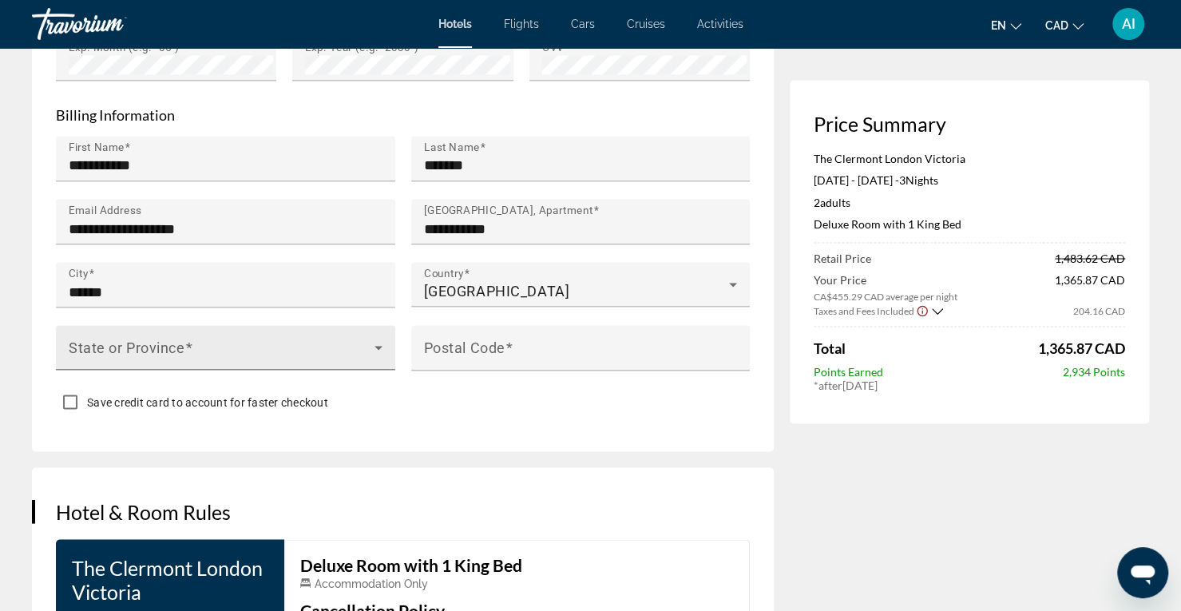
click at [247, 335] on div "State or Province" at bounding box center [226, 347] width 314 height 45
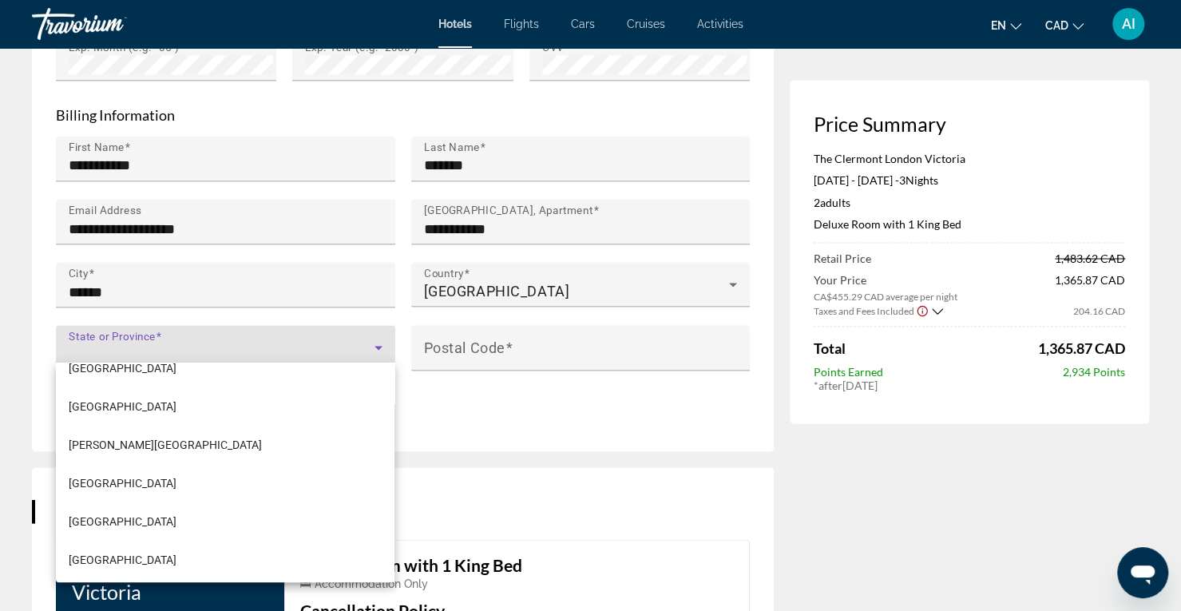
scroll to position [367, 0]
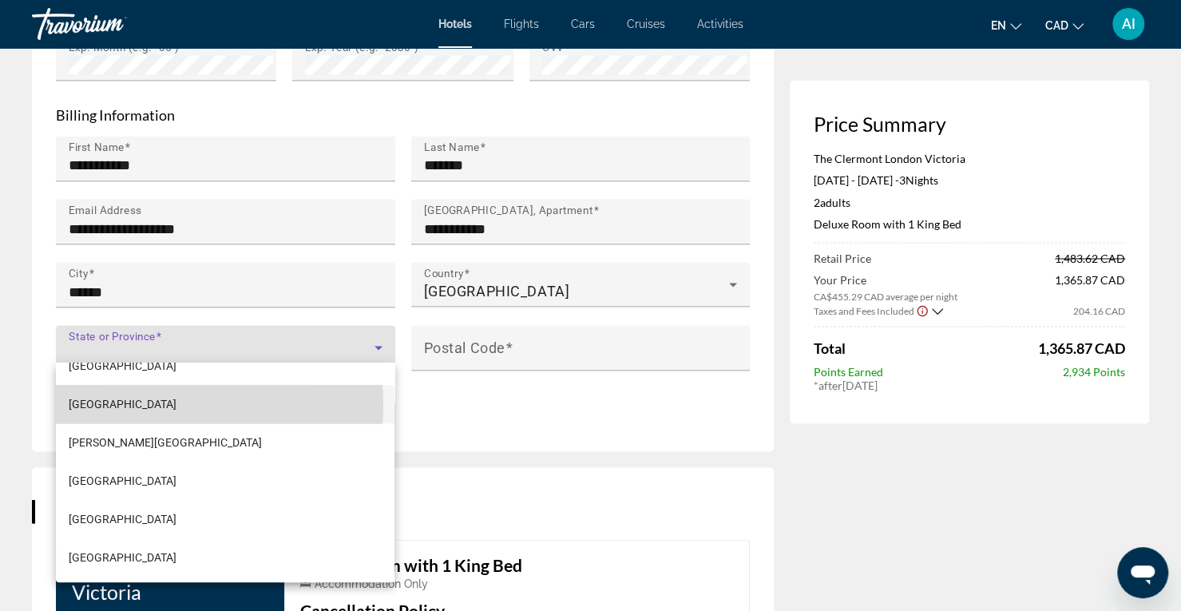
click at [144, 403] on mat-option "[GEOGRAPHIC_DATA]" at bounding box center [225, 404] width 339 height 38
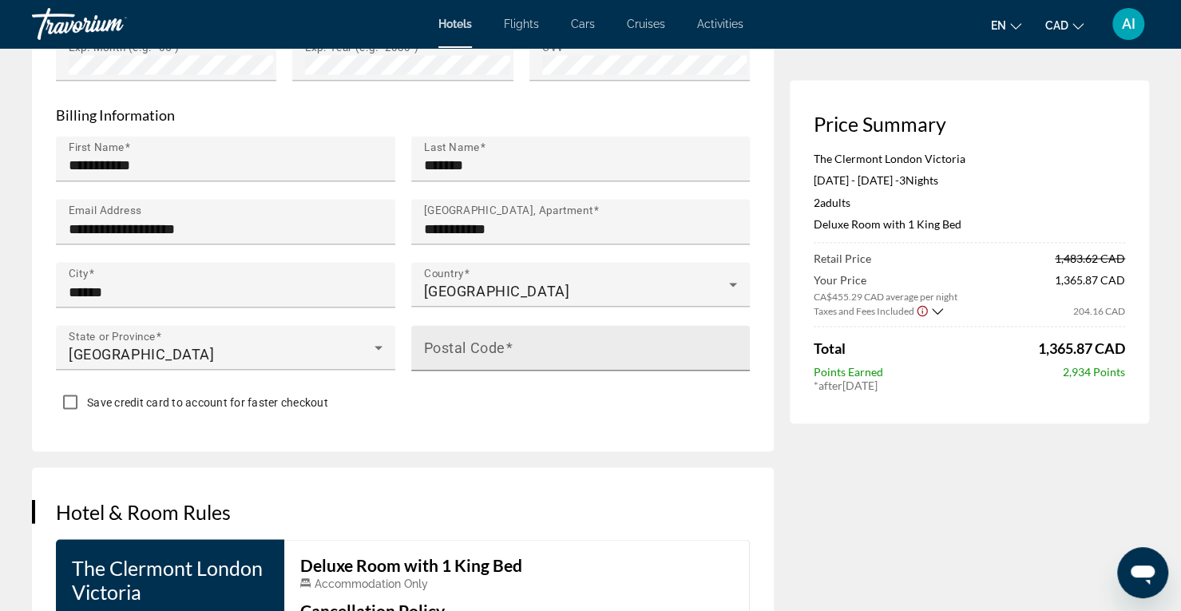
click at [497, 341] on mat-label "Postal Code" at bounding box center [464, 347] width 81 height 17
click at [497, 345] on input "Postal Code" at bounding box center [585, 354] width 323 height 19
type input "*******"
click at [497, 402] on div "Save credit card to account for faster checkout" at bounding box center [403, 403] width 694 height 31
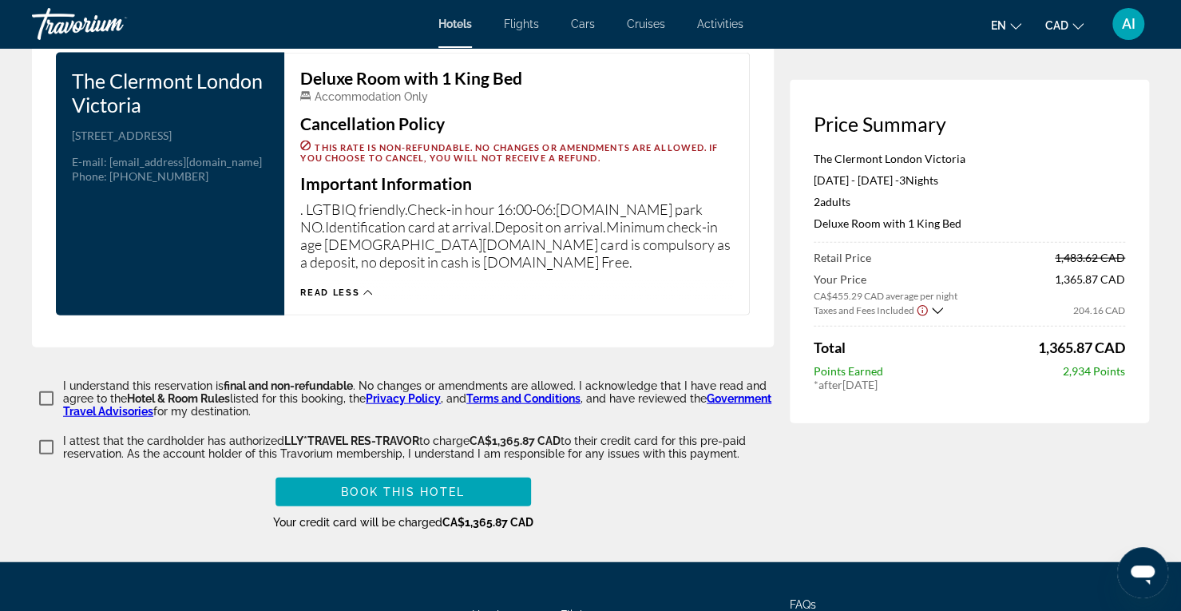
scroll to position [2061, 0]
click at [465, 481] on span "Main content" at bounding box center [402, 491] width 255 height 38
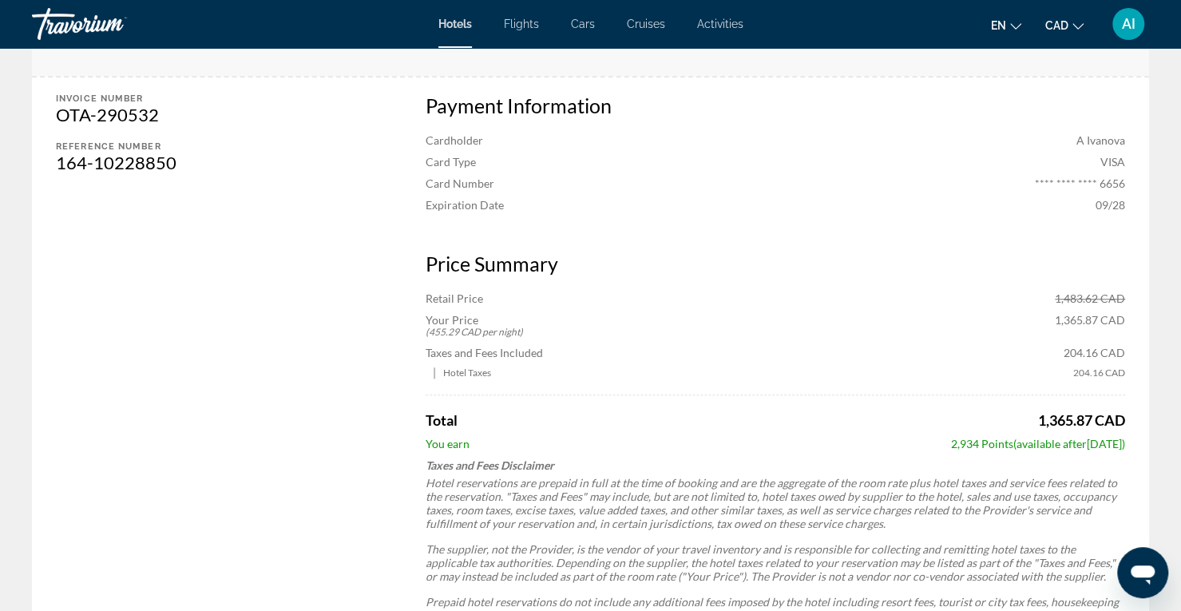
scroll to position [651, 0]
